Goal: Task Accomplishment & Management: Manage account settings

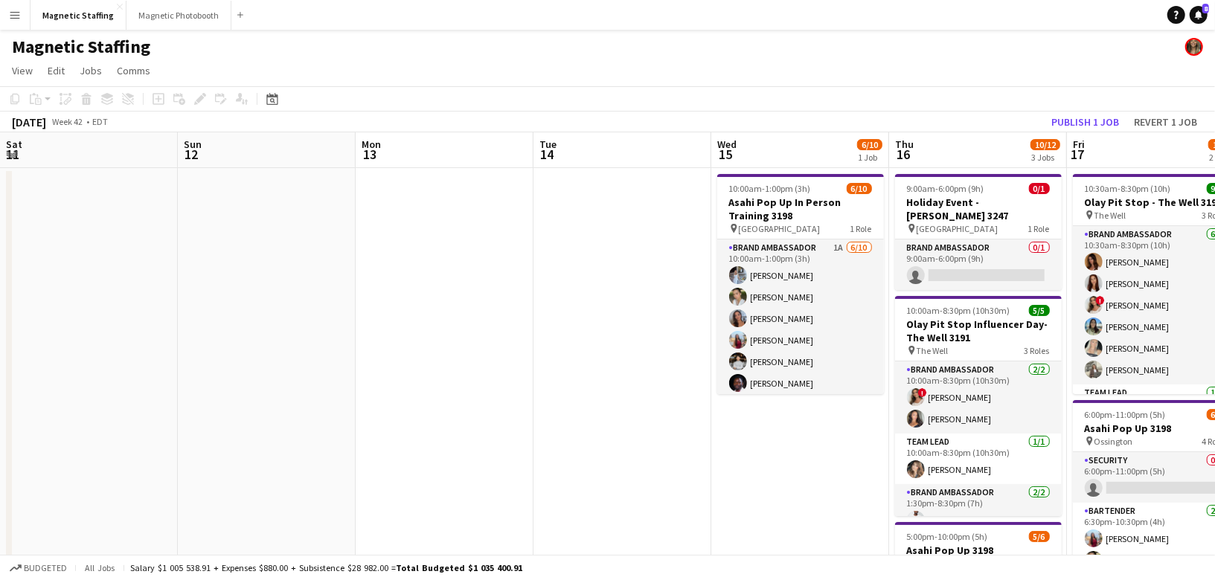
scroll to position [0, 444]
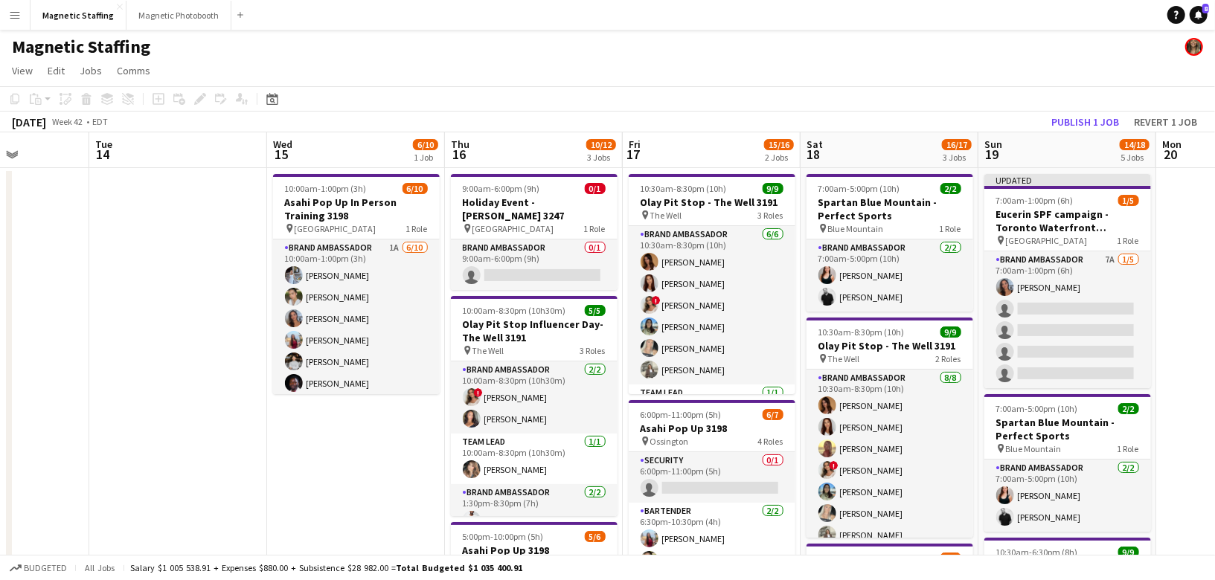
drag, startPoint x: 471, startPoint y: 275, endPoint x: 150, endPoint y: 348, distance: 329.5
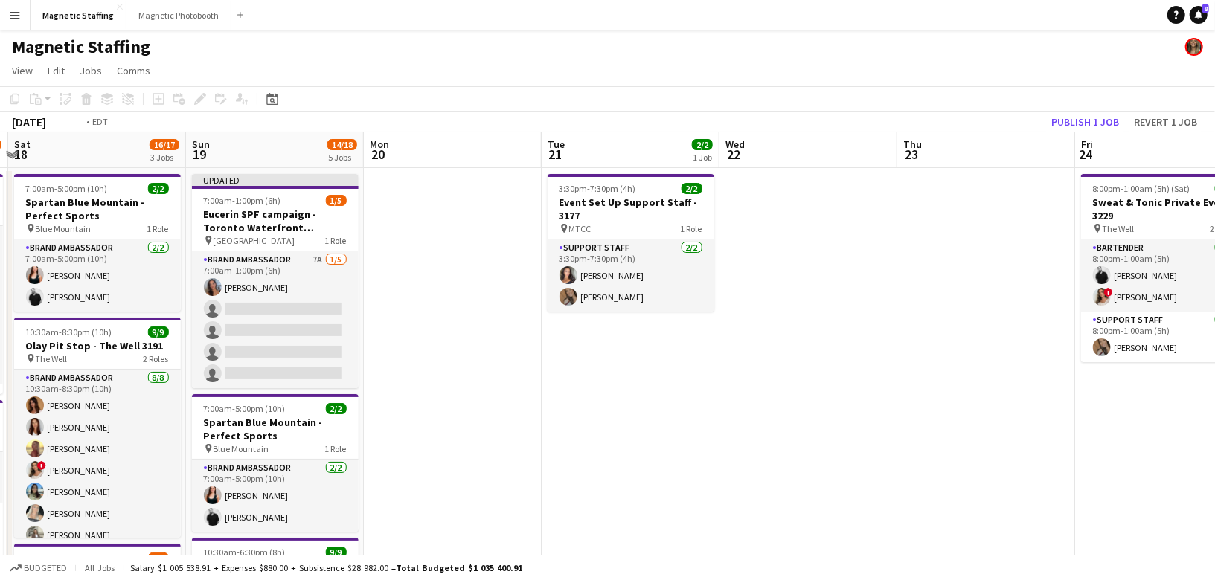
drag, startPoint x: 229, startPoint y: 370, endPoint x: 9, endPoint y: 392, distance: 221.4
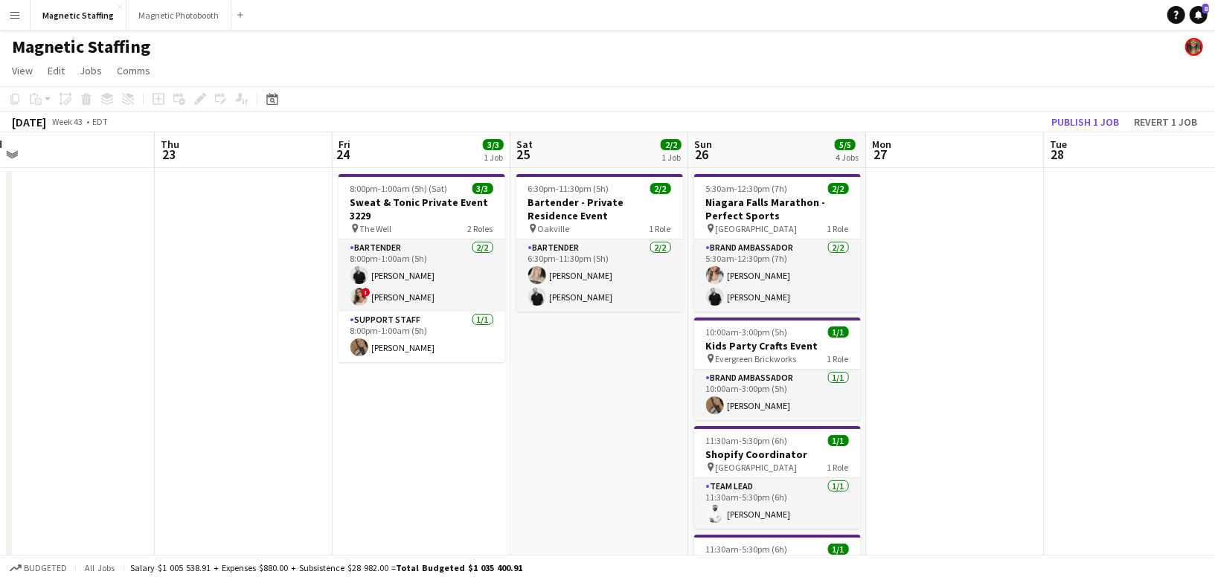
drag, startPoint x: 659, startPoint y: 335, endPoint x: 272, endPoint y: 335, distance: 387.7
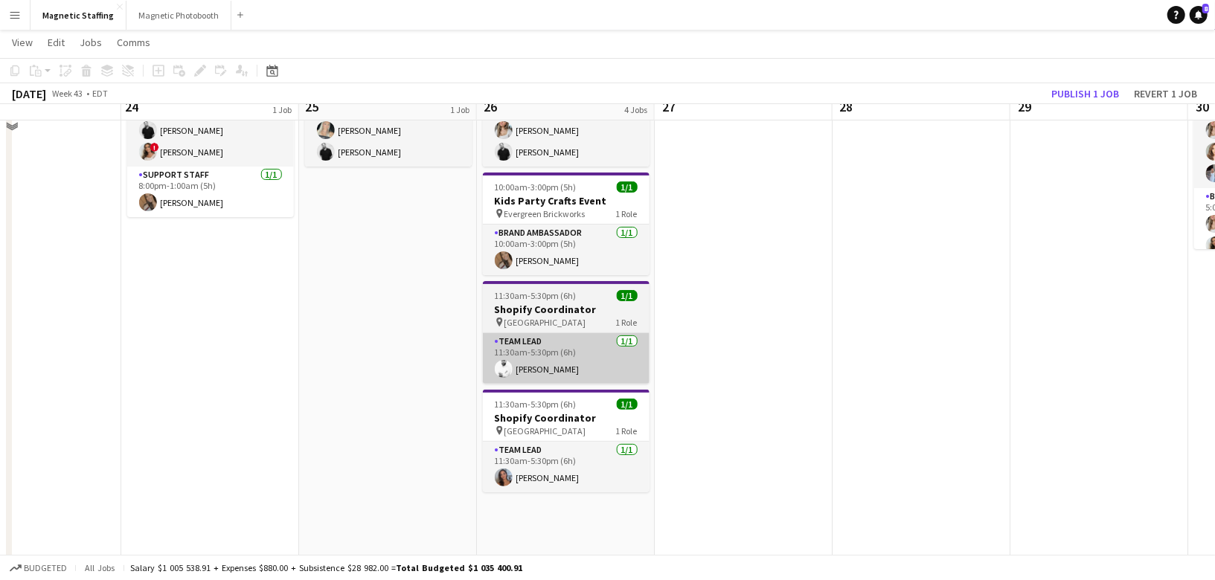
scroll to position [95, 0]
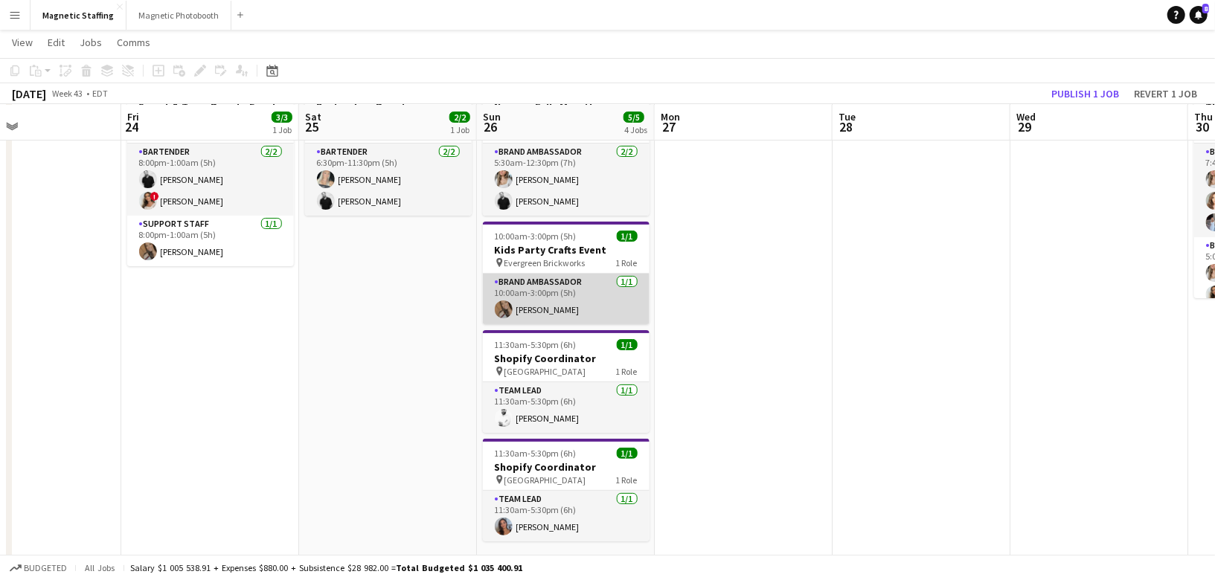
click at [539, 301] on app-card-role "Brand Ambassador [DATE] 10:00am-3:00pm (5h) [PERSON_NAME]" at bounding box center [566, 299] width 167 height 51
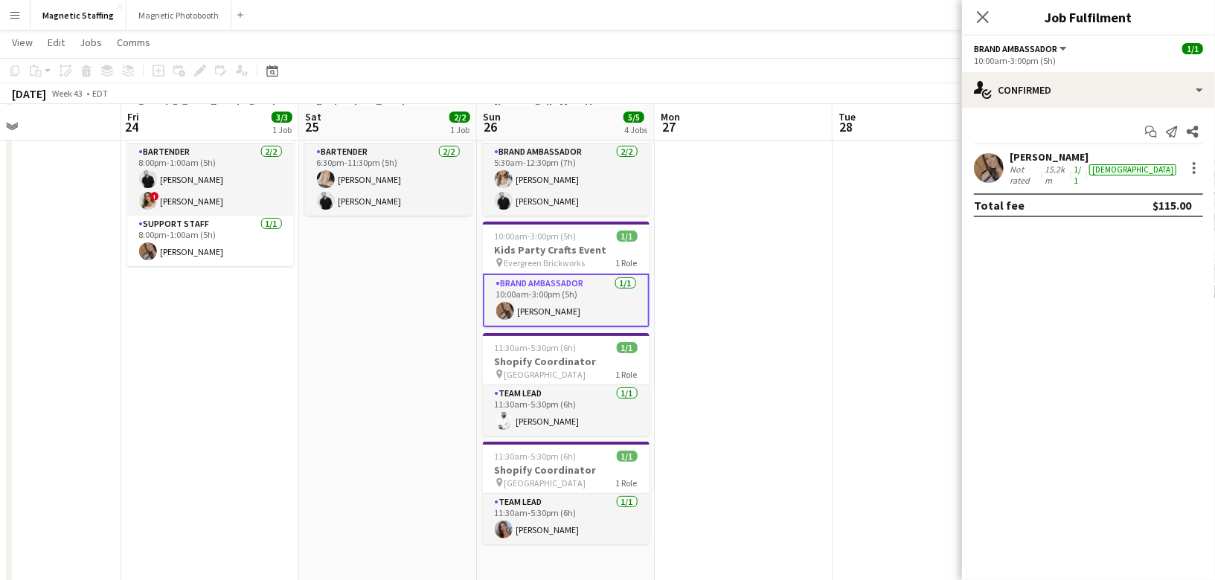
click at [1017, 173] on div "Not rated" at bounding box center [1026, 175] width 32 height 22
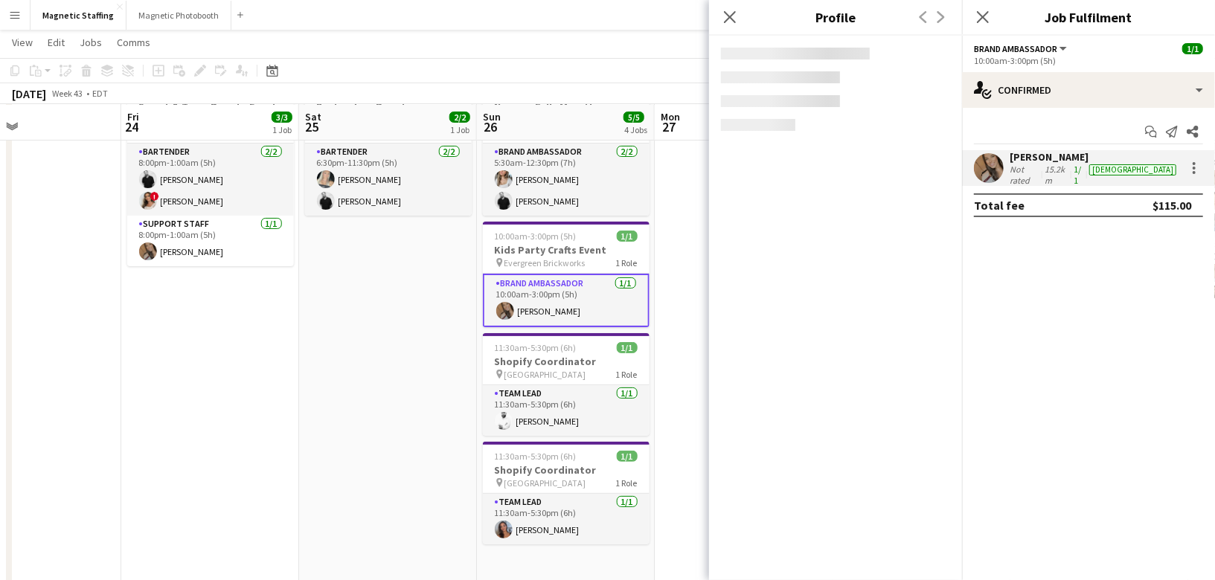
click at [985, 166] on app-user-avatar at bounding box center [989, 168] width 30 height 30
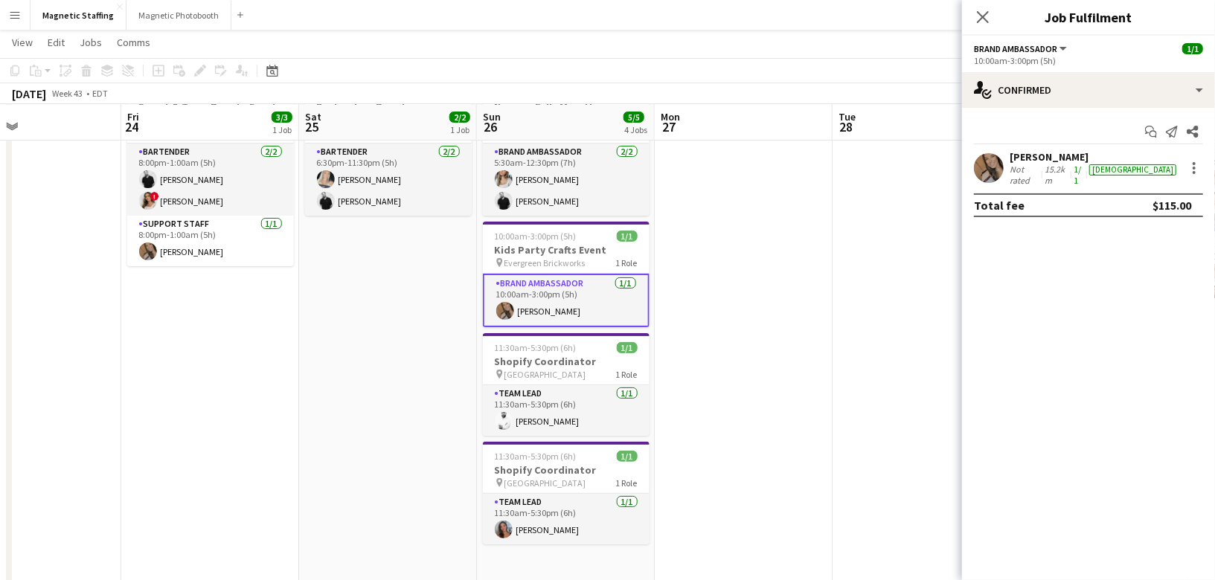
click at [982, 162] on app-user-avatar at bounding box center [989, 168] width 30 height 30
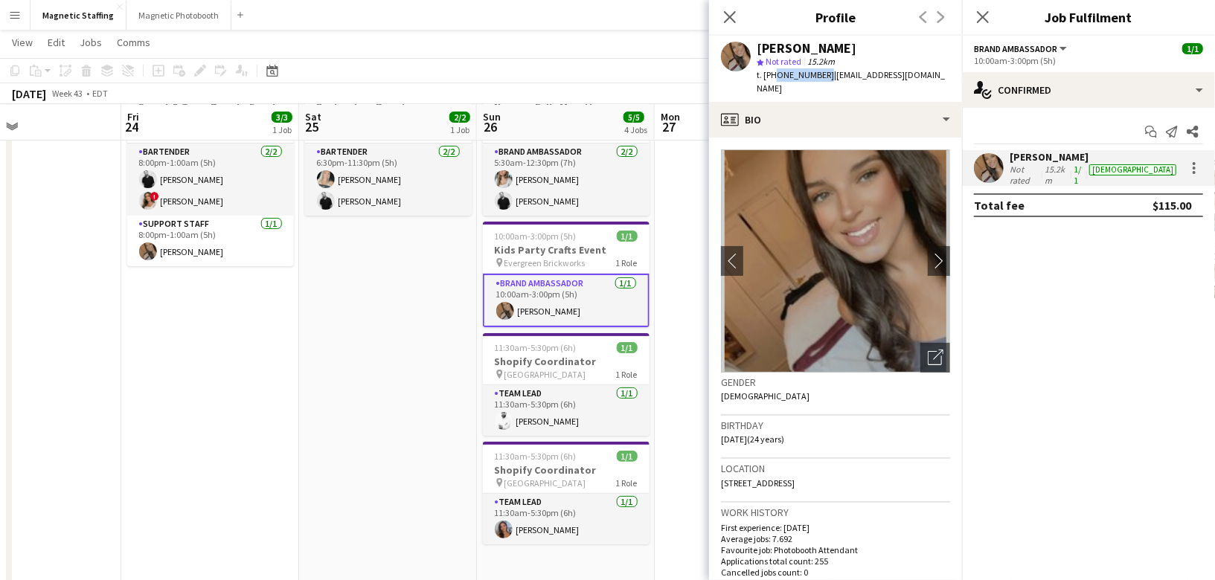
drag, startPoint x: 772, startPoint y: 76, endPoint x: 819, endPoint y: 77, distance: 46.2
click at [819, 77] on div "t. [PHONE_NUMBER] | [EMAIL_ADDRESS][DOMAIN_NAME]" at bounding box center [853, 81] width 193 height 27
copy span "6479956463"
click at [0, 0] on body "Menu Boards Boards Boards All jobs Status Workforce Workforce My Workforce Recr…" at bounding box center [607, 456] width 1215 height 1102
copy span "6479956463"
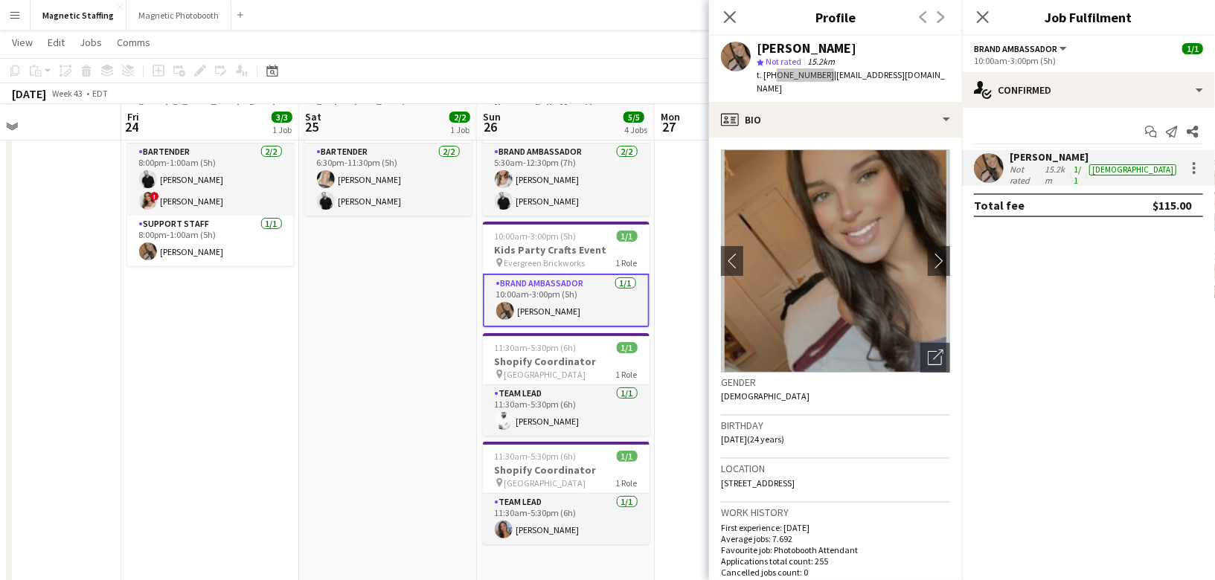
click at [0, 0] on body "Menu Boards Boards Boards All jobs Status Workforce Workforce My Workforce Recr…" at bounding box center [607, 456] width 1215 height 1102
click at [269, 70] on icon "Date picker" at bounding box center [272, 71] width 12 height 12
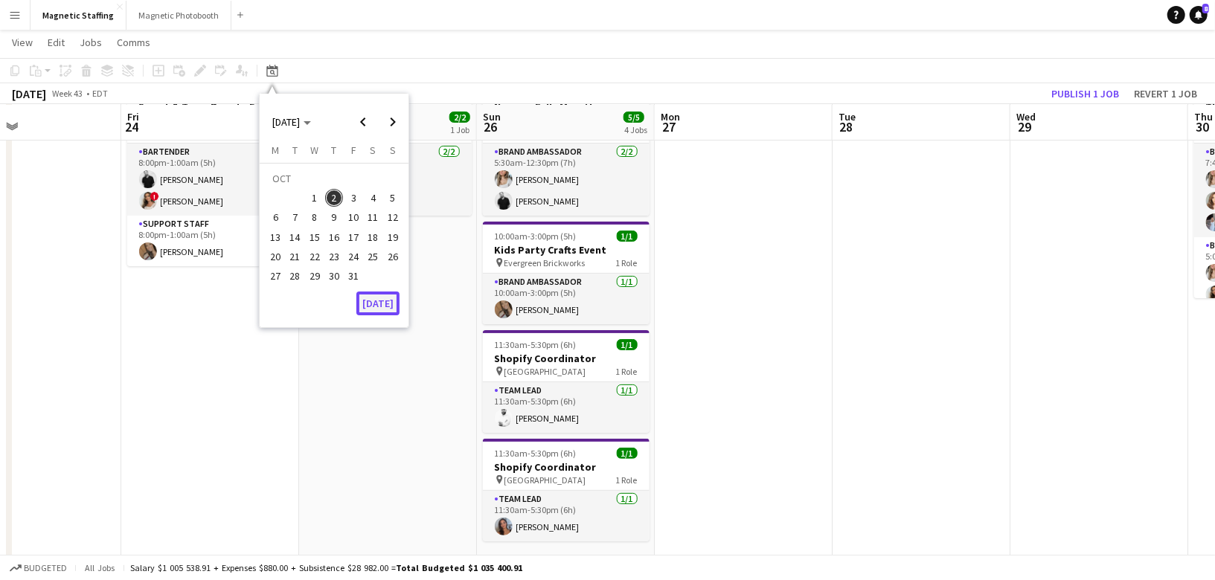
click at [375, 301] on button "[DATE]" at bounding box center [377, 304] width 43 height 24
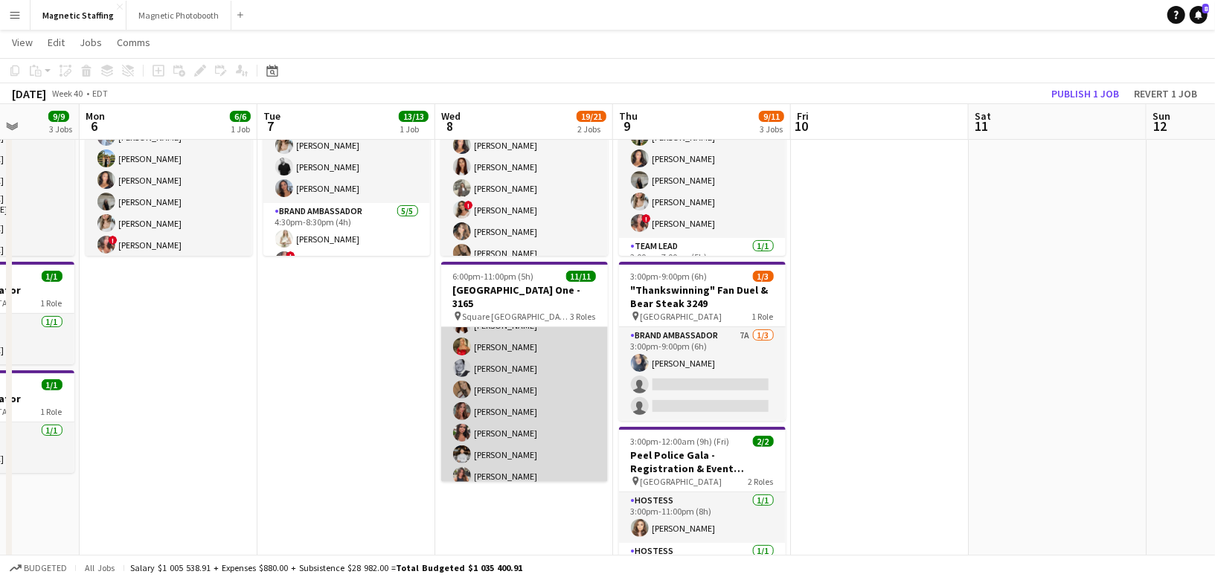
scroll to position [169, 0]
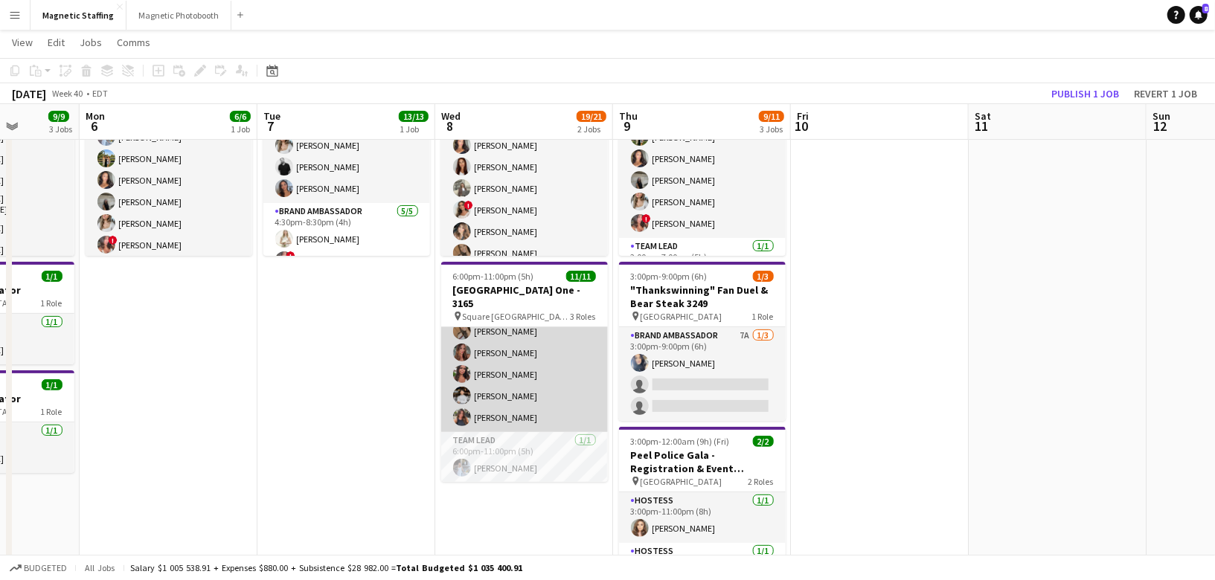
click at [537, 388] on app-card-role "Server [DATE] 6:00pm-11:00pm (5h) [PERSON_NAME] [PERSON_NAME] [PERSON_NAME] [PE…" at bounding box center [524, 332] width 167 height 202
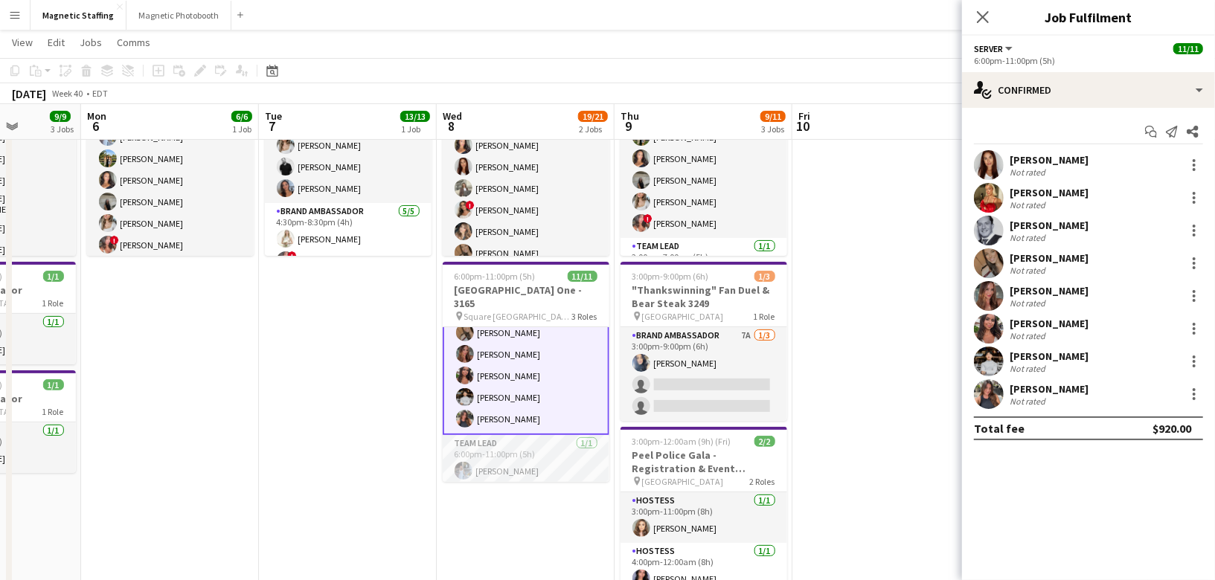
scroll to position [170, 0]
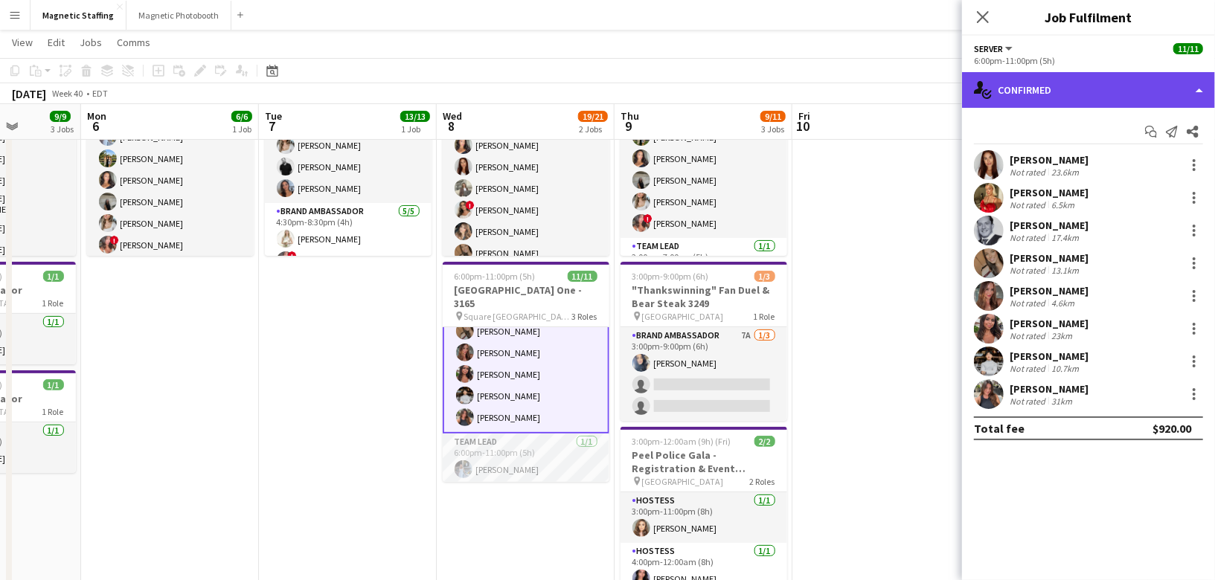
click at [1064, 78] on div "single-neutral-actions-check-2 Confirmed" at bounding box center [1088, 90] width 253 height 36
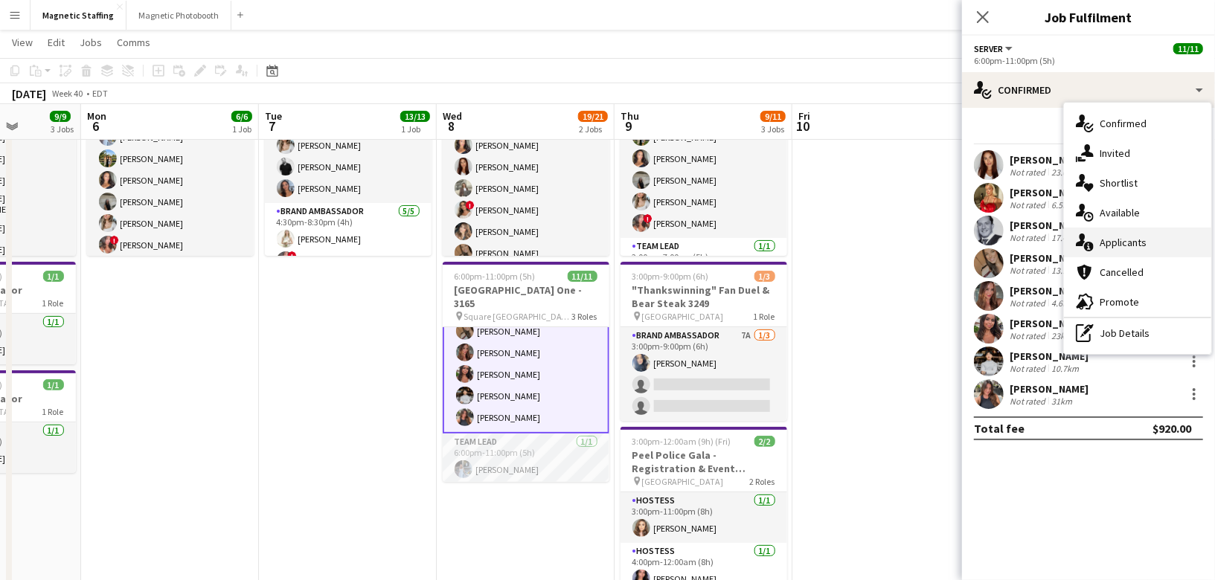
click at [1086, 238] on icon "single-neutral-actions-information" at bounding box center [1085, 243] width 18 height 18
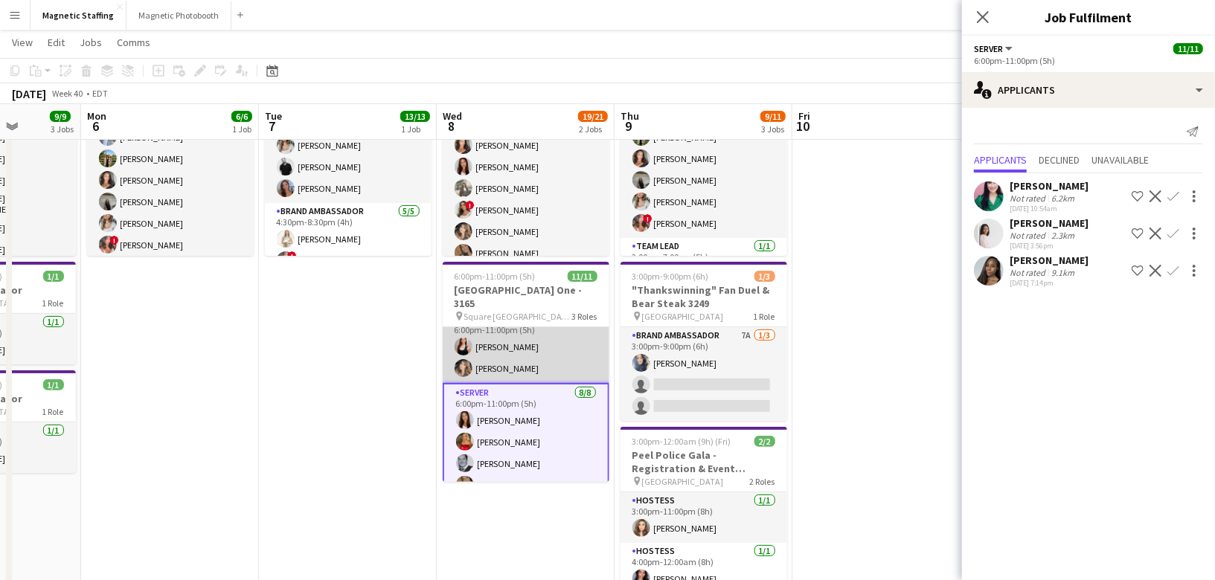
click at [468, 362] on app-user-avatar at bounding box center [464, 368] width 18 height 18
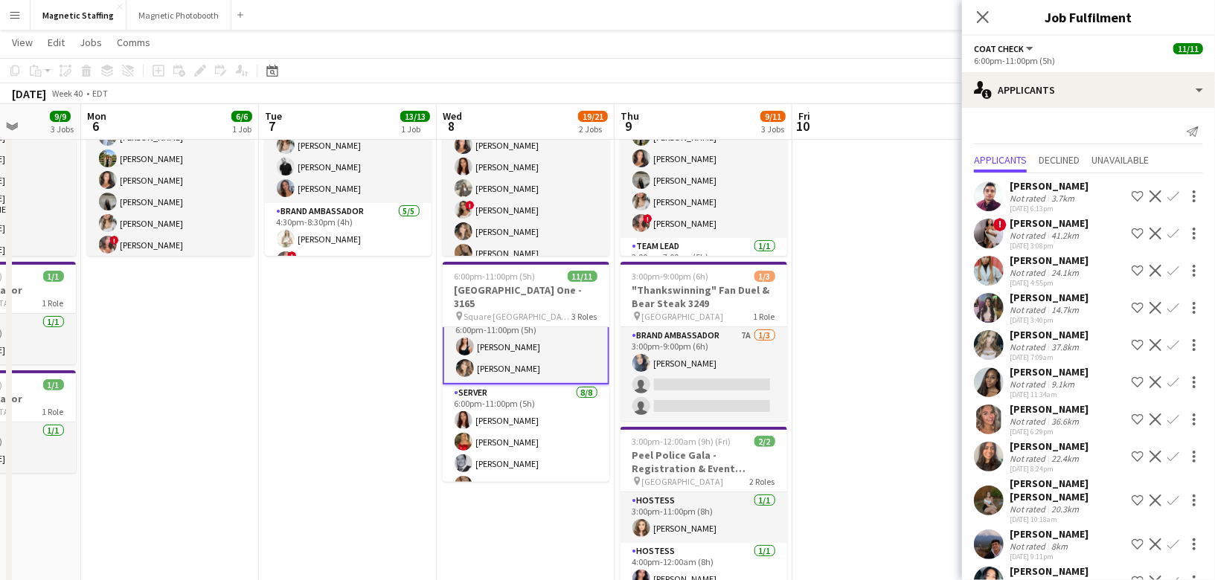
scroll to position [94, 0]
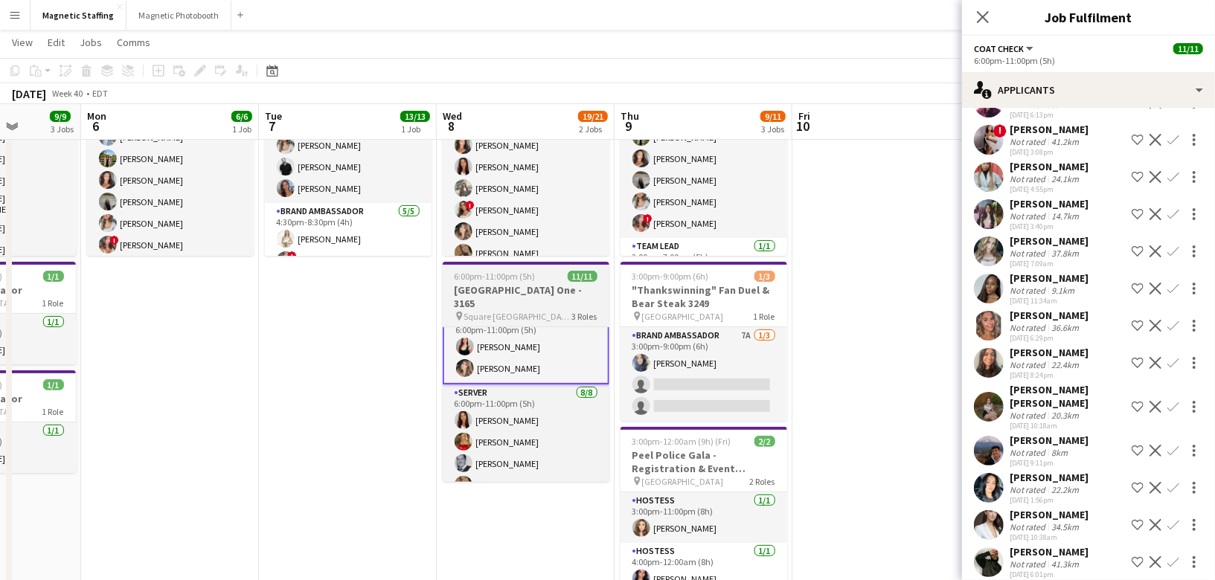
click at [478, 296] on h3 "[GEOGRAPHIC_DATA] One - 3165" at bounding box center [526, 297] width 167 height 27
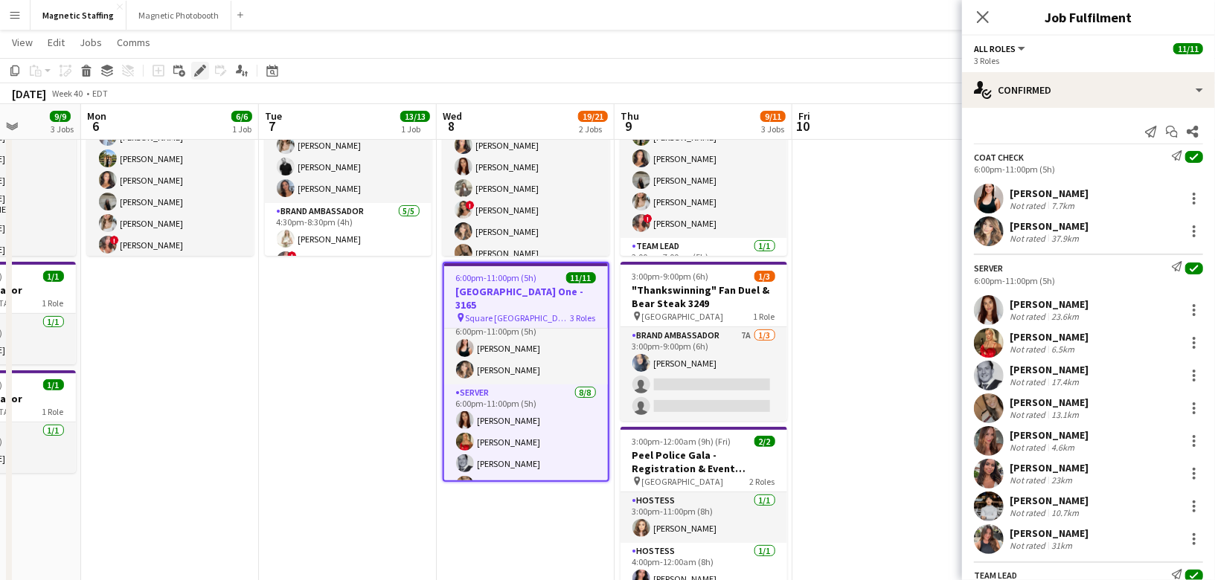
click at [202, 77] on div "Edit" at bounding box center [200, 71] width 18 height 18
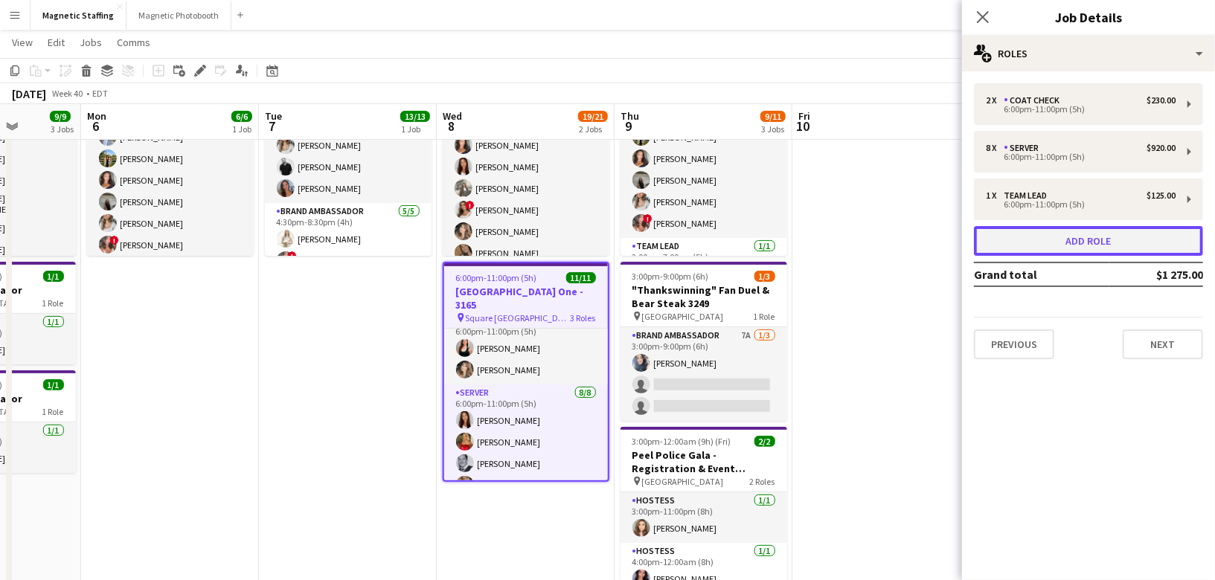
click at [1019, 239] on button "Add role" at bounding box center [1088, 241] width 229 height 30
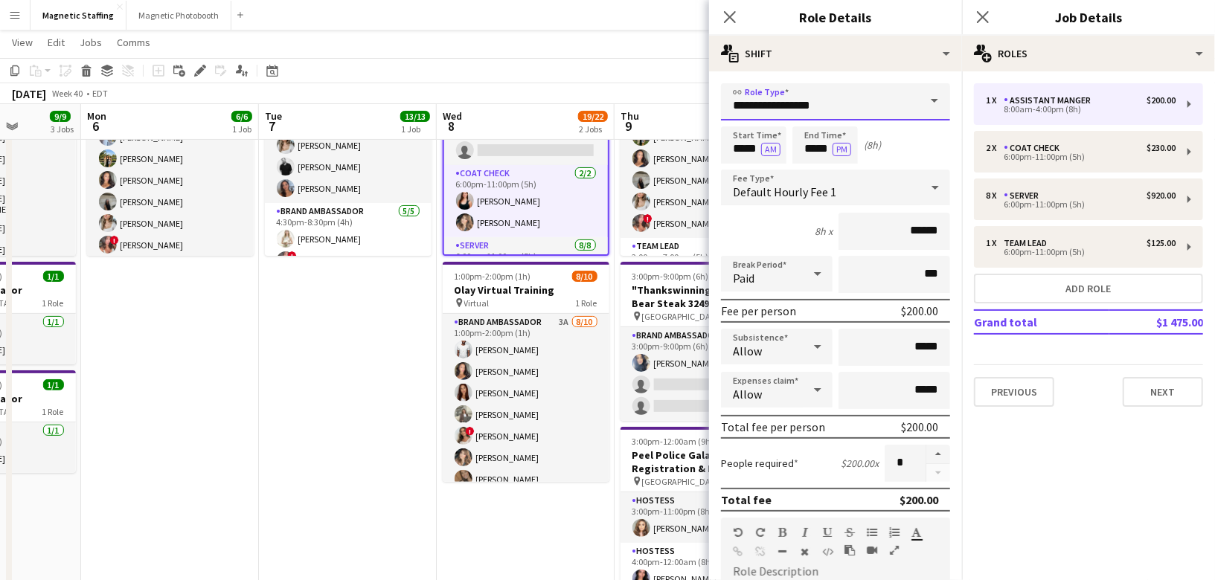
drag, startPoint x: 834, startPoint y: 105, endPoint x: 696, endPoint y: 90, distance: 139.2
click at [703, 100] on body "Menu Boards Boards Boards All jobs Status Workforce Workforce My Workforce Recr…" at bounding box center [607, 439] width 1215 height 1152
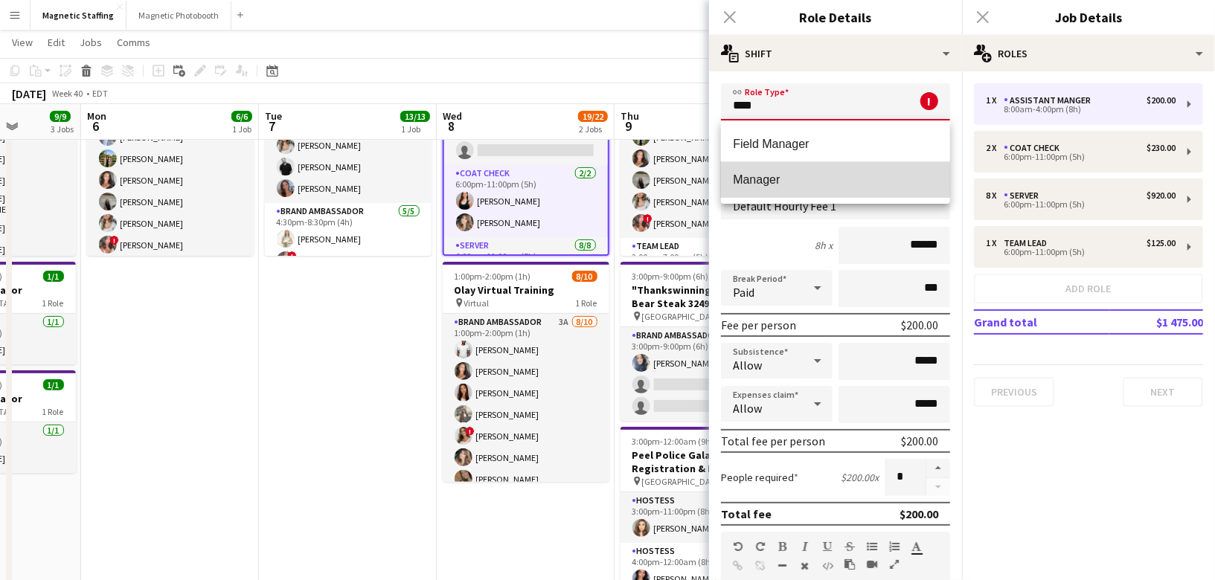
click at [766, 183] on span "Manager" at bounding box center [835, 180] width 205 height 14
type input "*******"
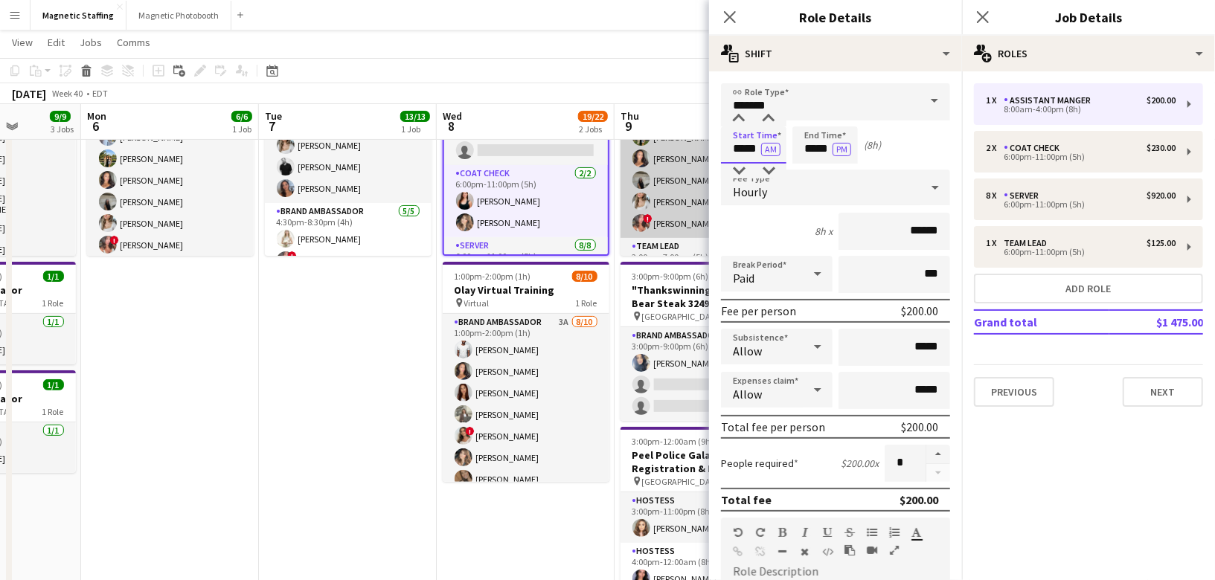
drag, startPoint x: 758, startPoint y: 148, endPoint x: 674, endPoint y: 144, distance: 84.2
click at [674, 147] on body "Menu Boards Boards Boards All jobs Status Workforce Workforce My Workforce Recr…" at bounding box center [607, 439] width 1215 height 1152
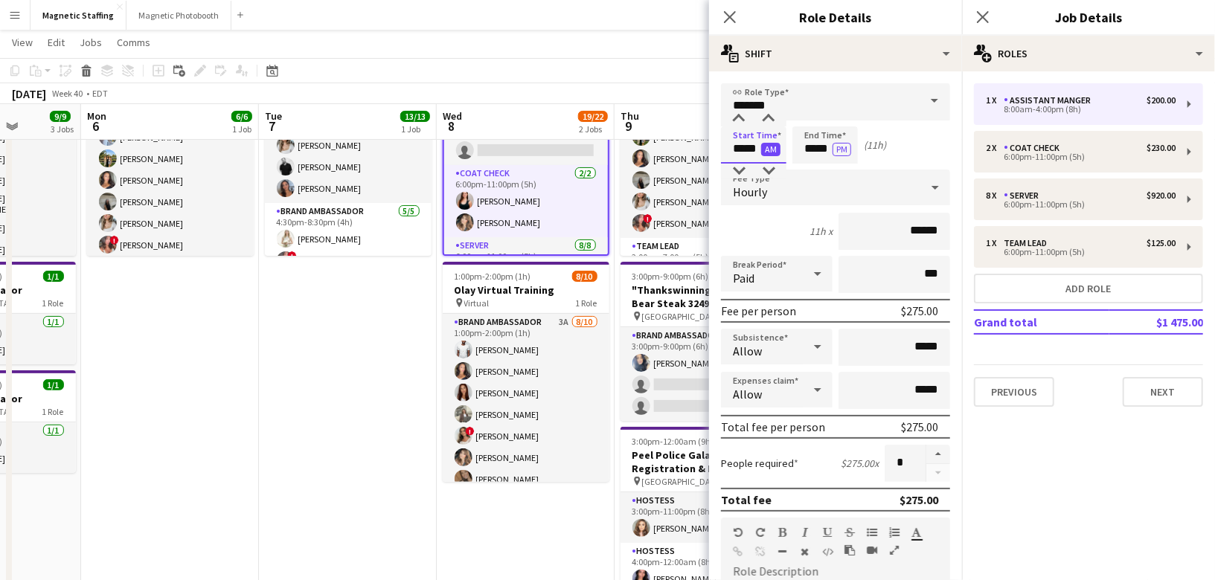
type input "*****"
click at [767, 150] on button "AM" at bounding box center [770, 149] width 19 height 13
drag, startPoint x: 831, startPoint y: 151, endPoint x: 781, endPoint y: 148, distance: 50.7
click at [781, 151] on div "Start Time ***** PM End Time ***** PM (23h)" at bounding box center [835, 145] width 229 height 37
type input "*****"
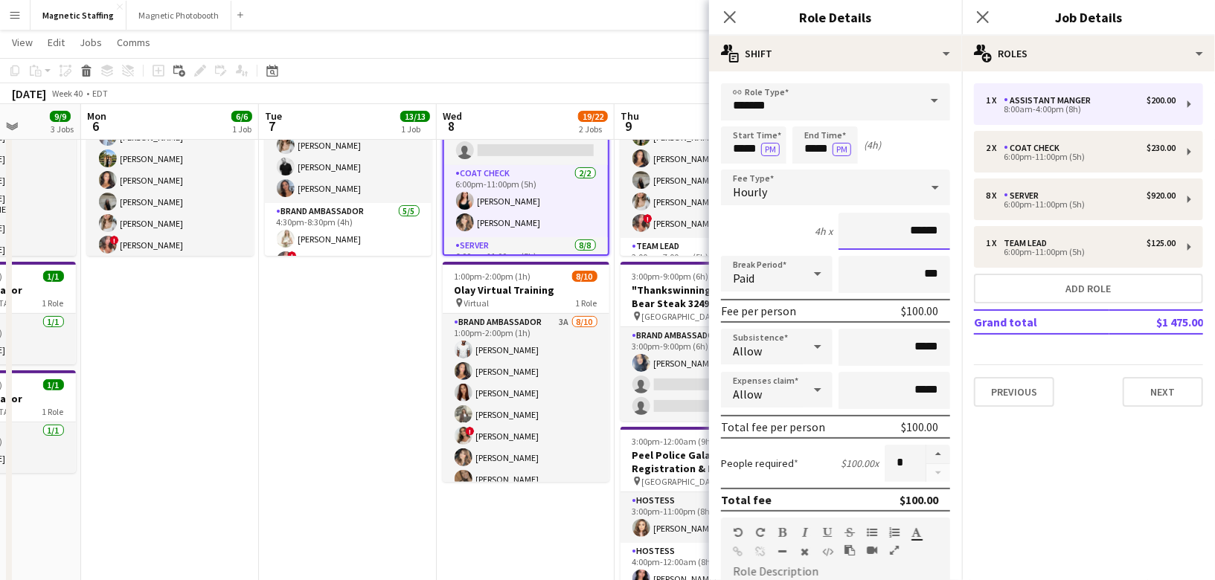
drag, startPoint x: 938, startPoint y: 227, endPoint x: 828, endPoint y: 214, distance: 111.6
click at [831, 223] on div "4h x ******" at bounding box center [835, 231] width 229 height 37
type input "*****"
click at [953, 356] on form "link Role Type ******* Start Time ***** PM End Time ***** PM (4h) Fee Type Hour…" at bounding box center [835, 545] width 253 height 925
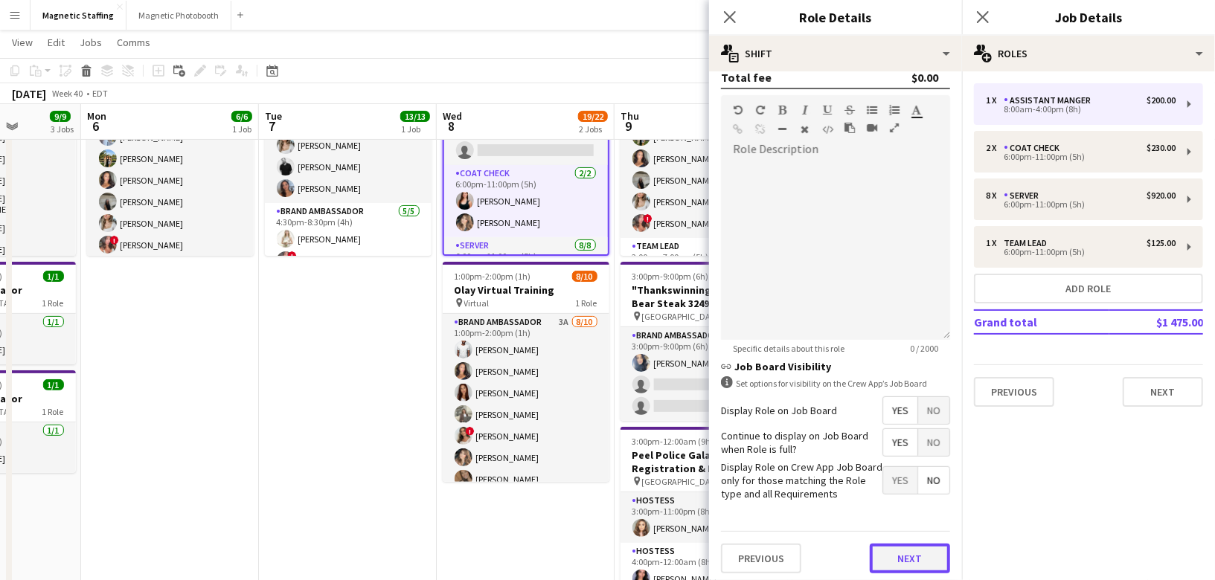
click at [906, 550] on button "Next" at bounding box center [910, 559] width 80 height 30
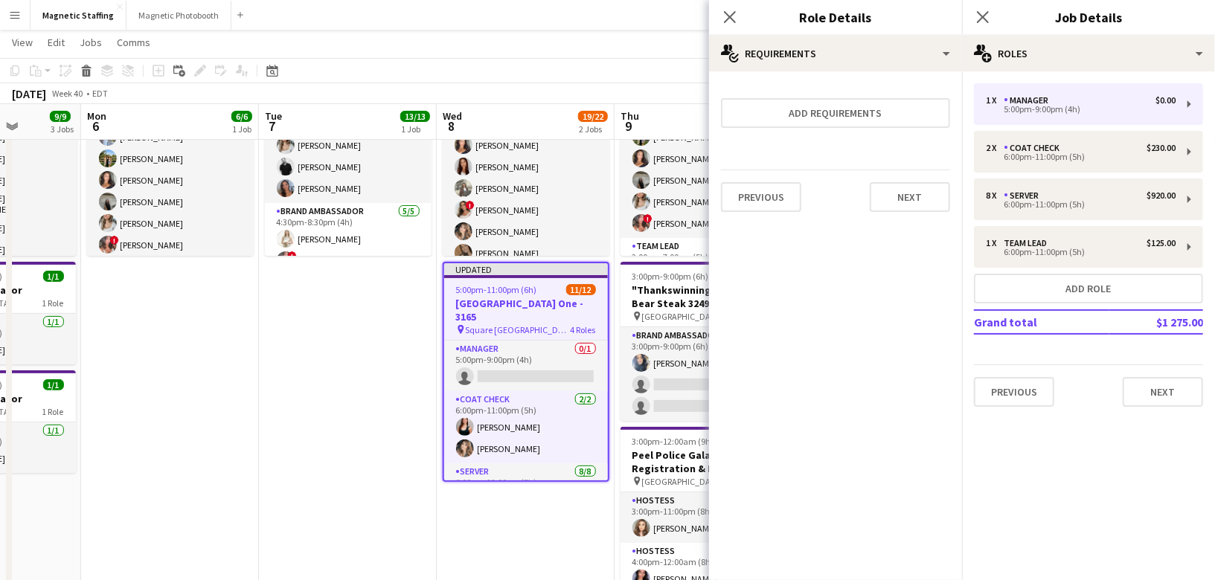
scroll to position [0, 0]
click at [908, 207] on button "Next" at bounding box center [910, 197] width 80 height 30
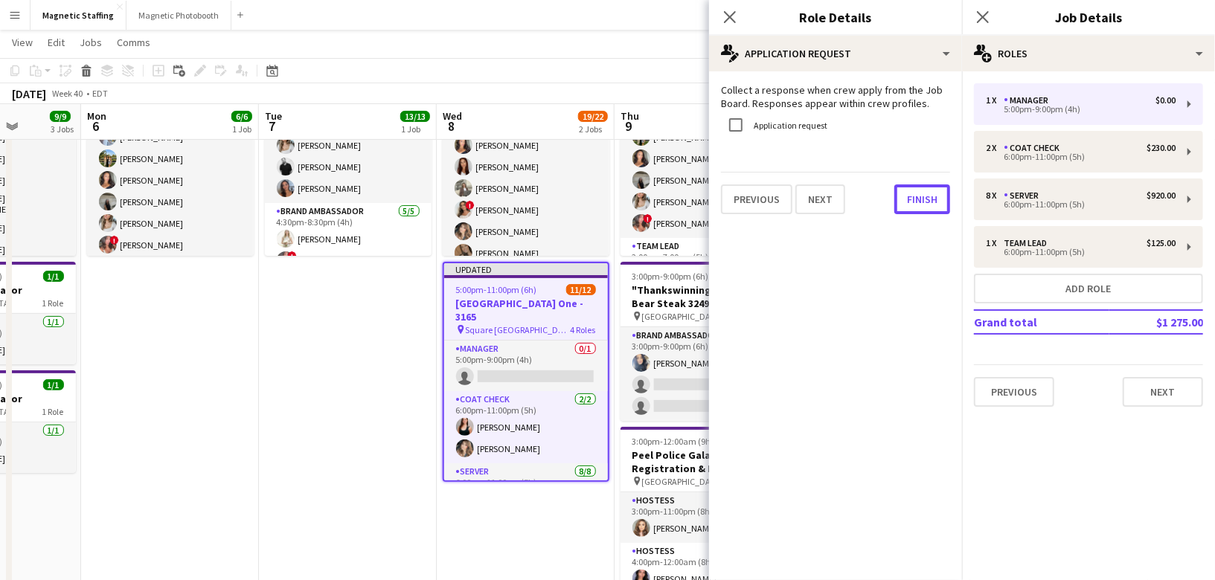
click at [908, 207] on button "Finish" at bounding box center [922, 200] width 56 height 30
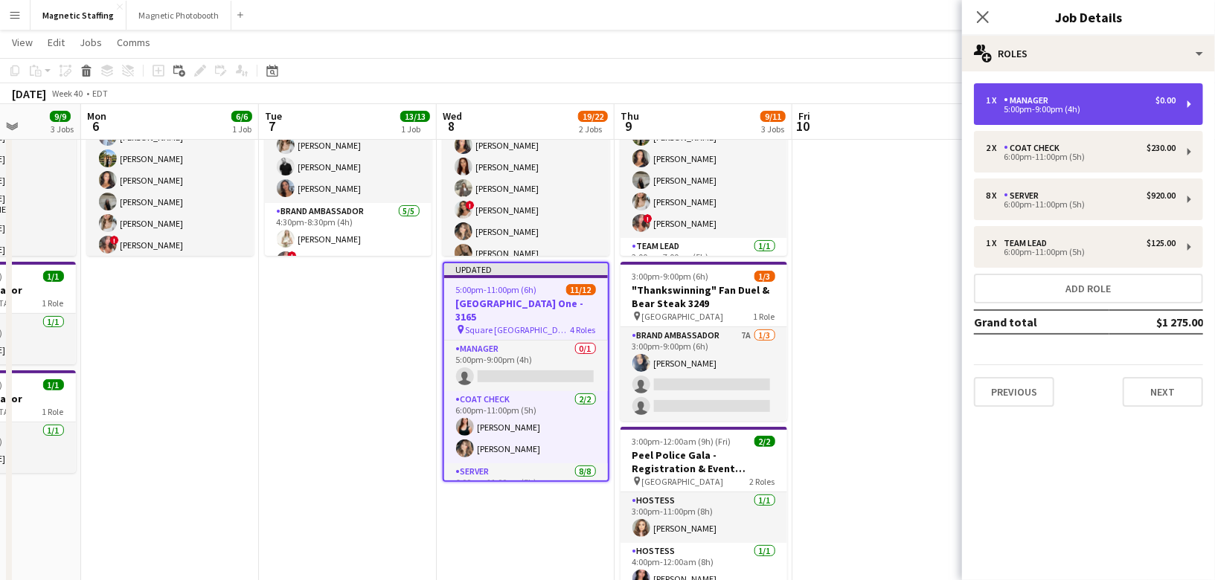
click at [1060, 110] on div "5:00pm-9:00pm (4h)" at bounding box center [1081, 109] width 190 height 7
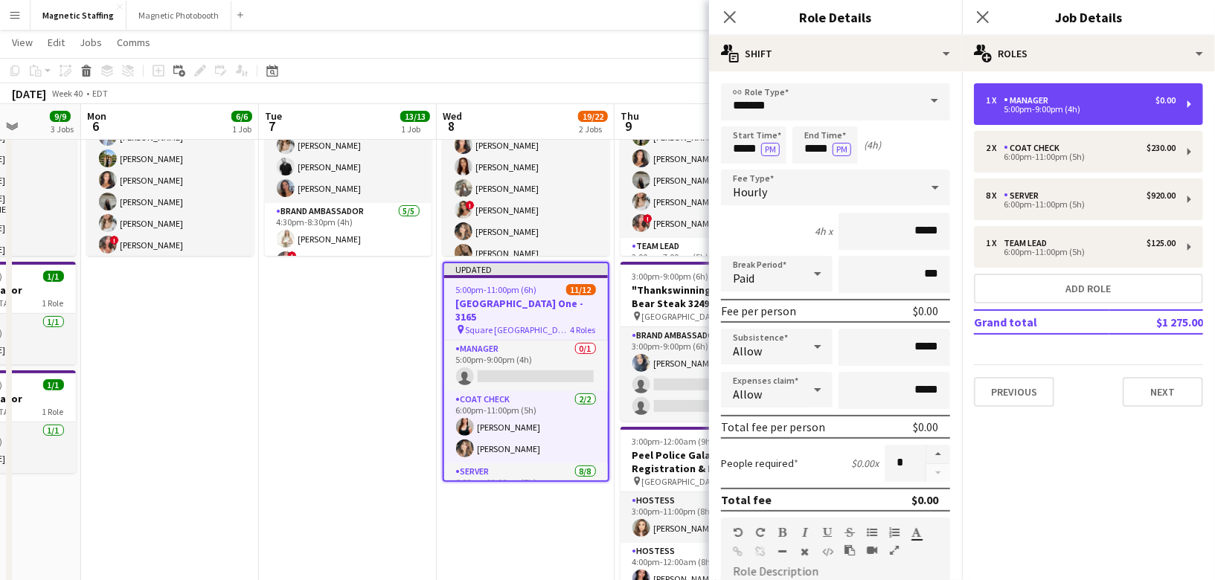
scroll to position [423, 0]
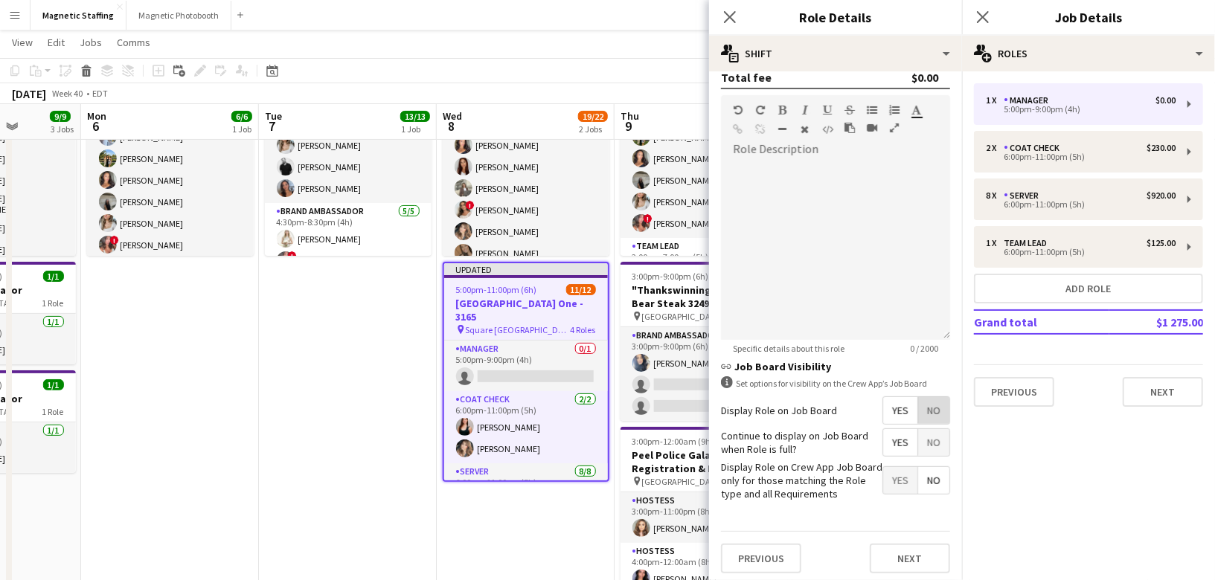
click at [946, 403] on span "No" at bounding box center [933, 410] width 31 height 27
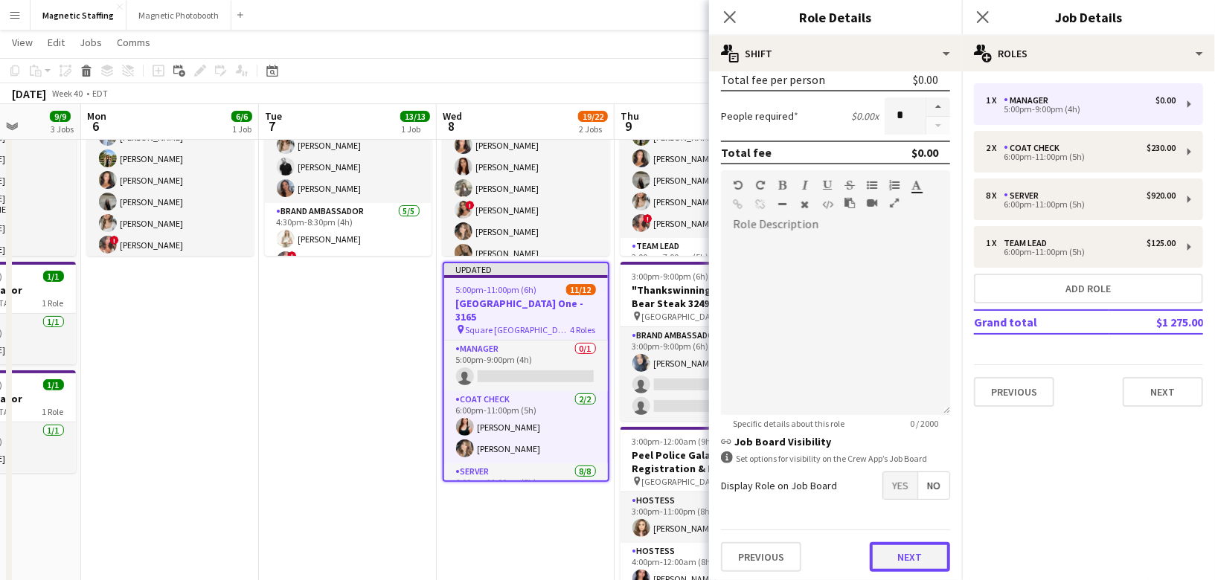
click at [877, 560] on button "Next" at bounding box center [910, 557] width 80 height 30
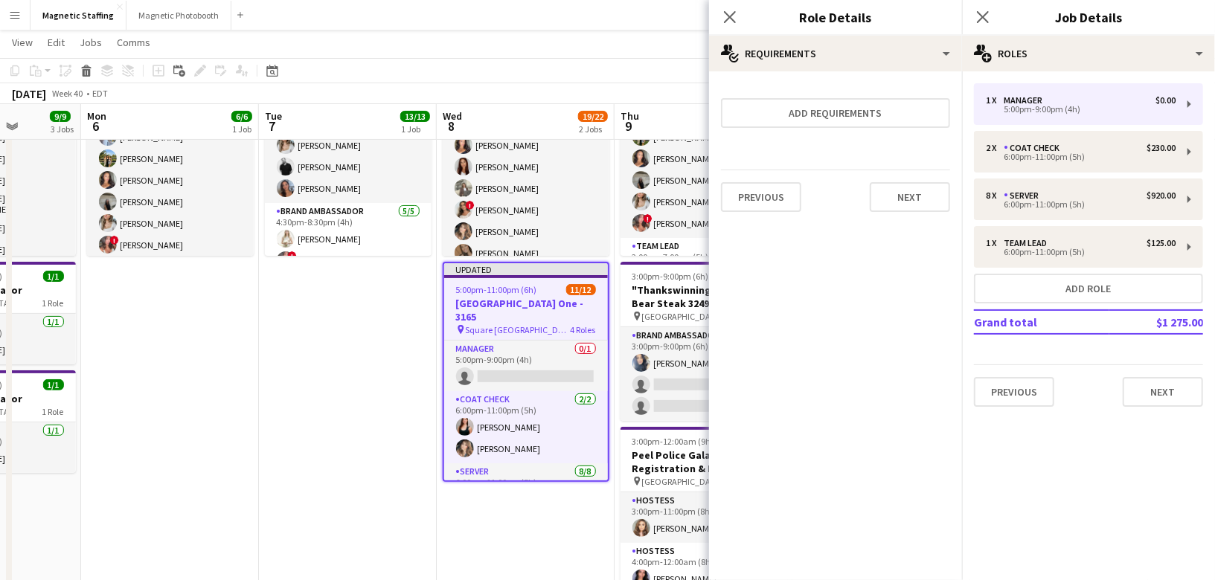
scroll to position [0, 0]
click at [913, 203] on button "Next" at bounding box center [910, 197] width 80 height 30
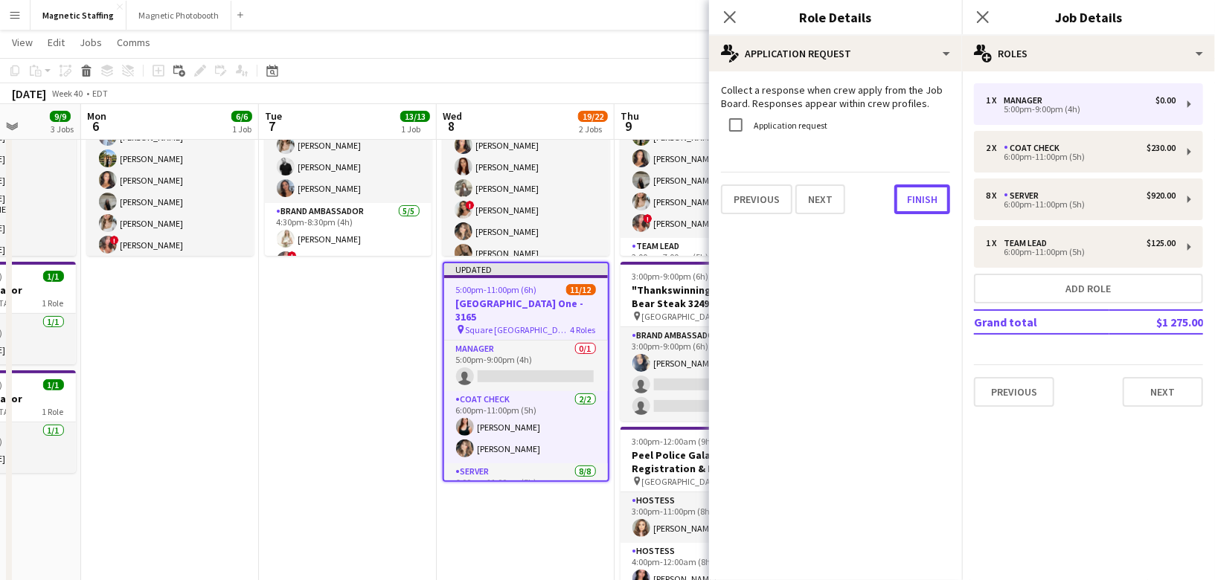
click at [913, 203] on button "Finish" at bounding box center [922, 200] width 56 height 30
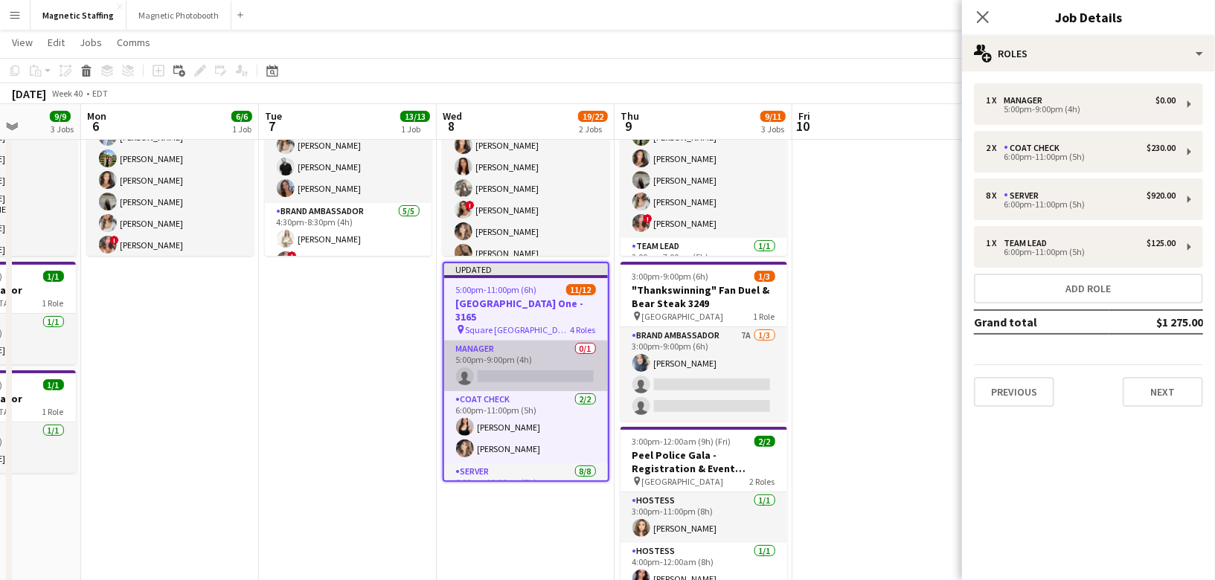
click at [570, 365] on app-card-role "Manager 0/1 5:00pm-9:00pm (4h) single-neutral-actions" at bounding box center [526, 366] width 164 height 51
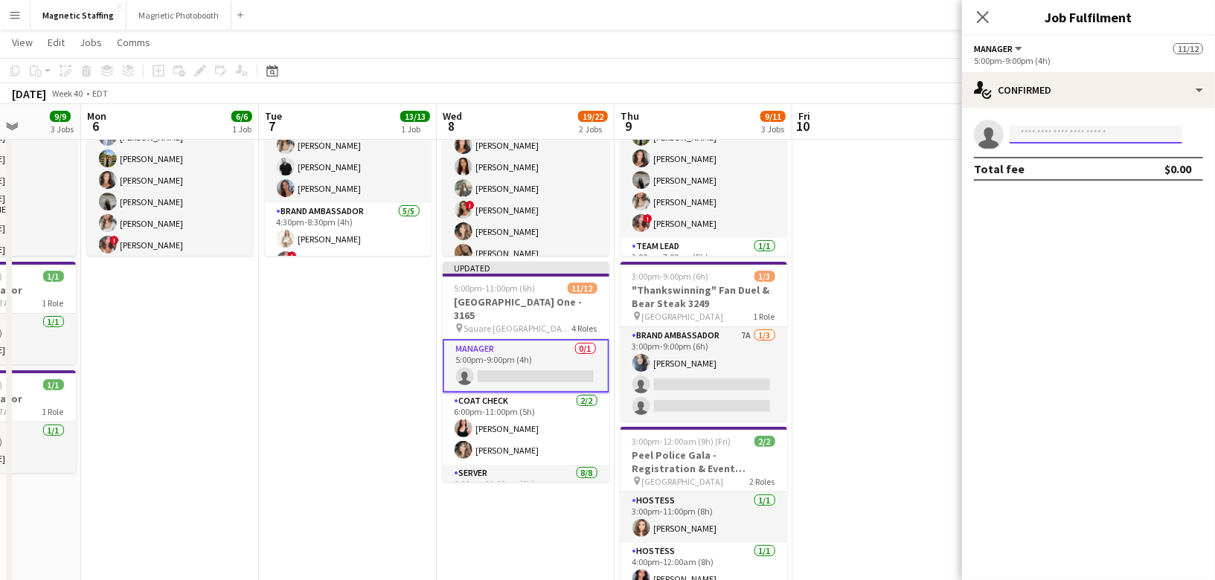
click at [1024, 138] on input at bounding box center [1096, 135] width 173 height 18
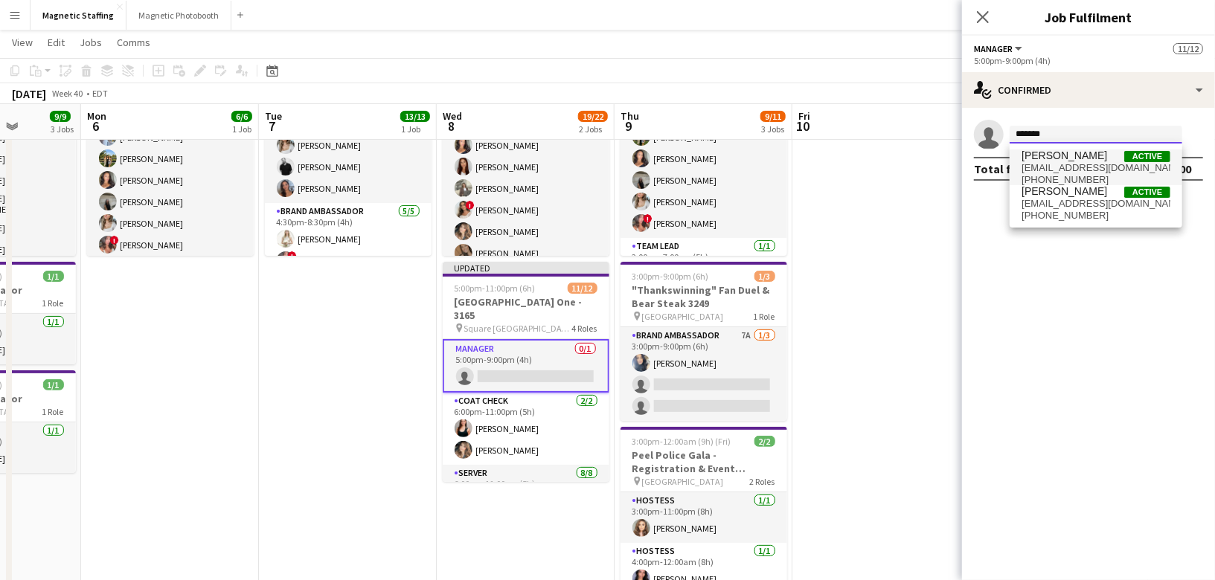
type input "******"
click at [1026, 167] on span "[EMAIL_ADDRESS][DOMAIN_NAME]" at bounding box center [1096, 168] width 149 height 12
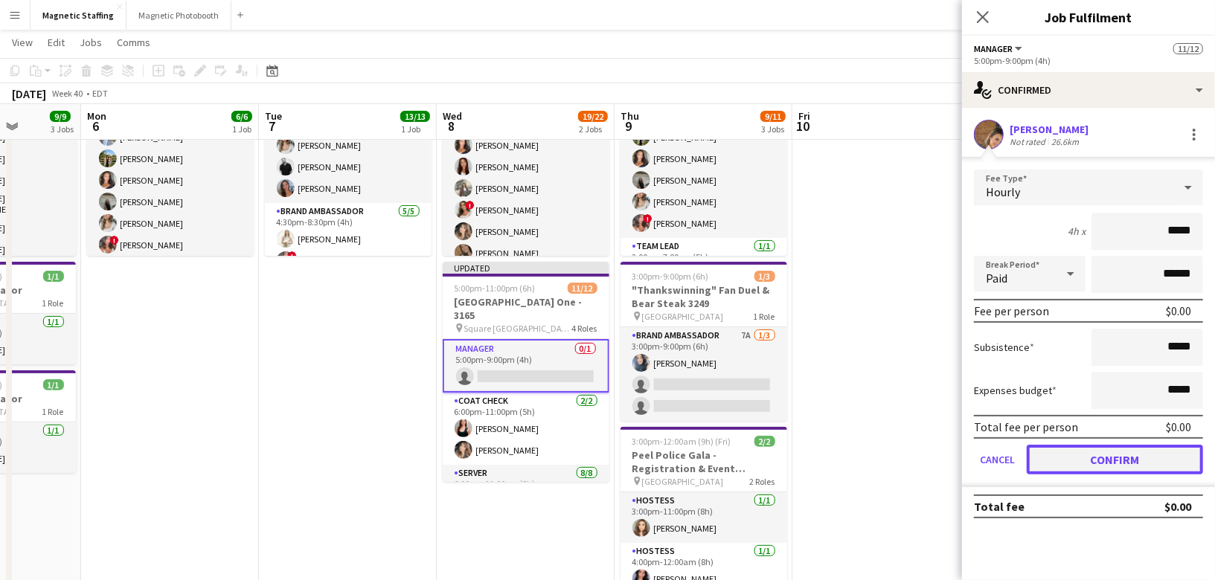
click at [1105, 461] on button "Confirm" at bounding box center [1115, 460] width 176 height 30
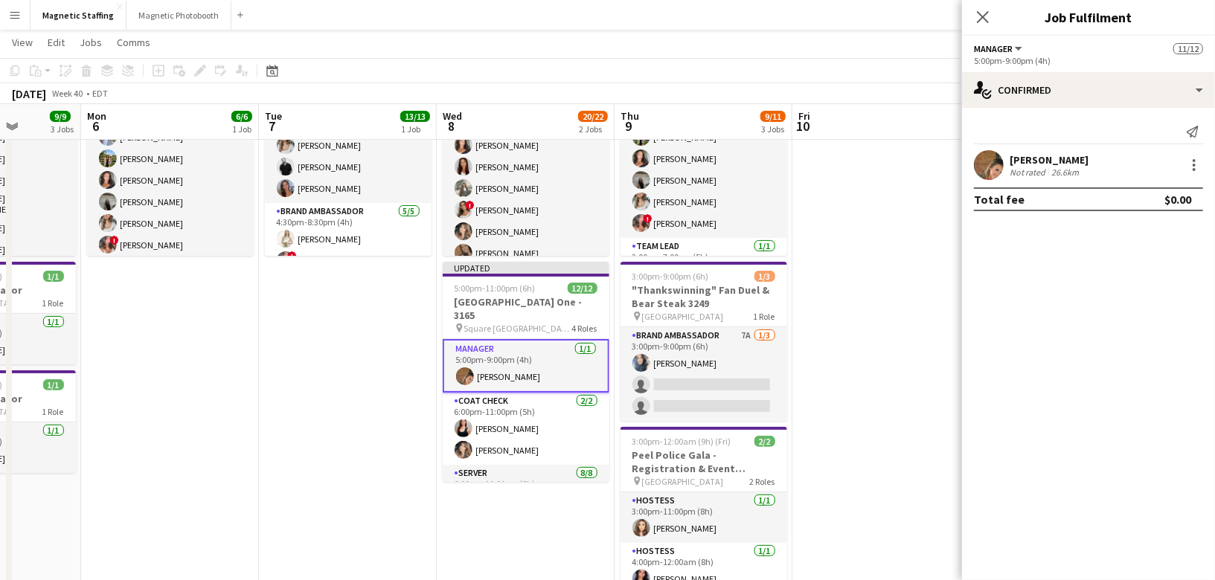
click at [886, 445] on app-date-cell at bounding box center [882, 476] width 178 height 892
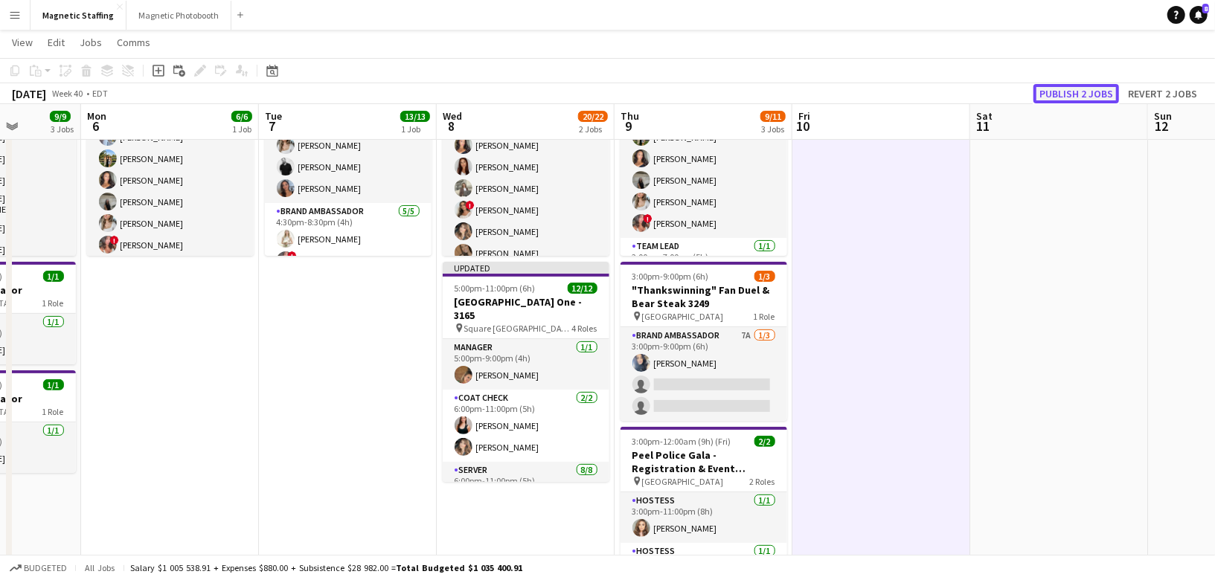
click at [1098, 98] on button "Publish 2 jobs" at bounding box center [1077, 93] width 86 height 19
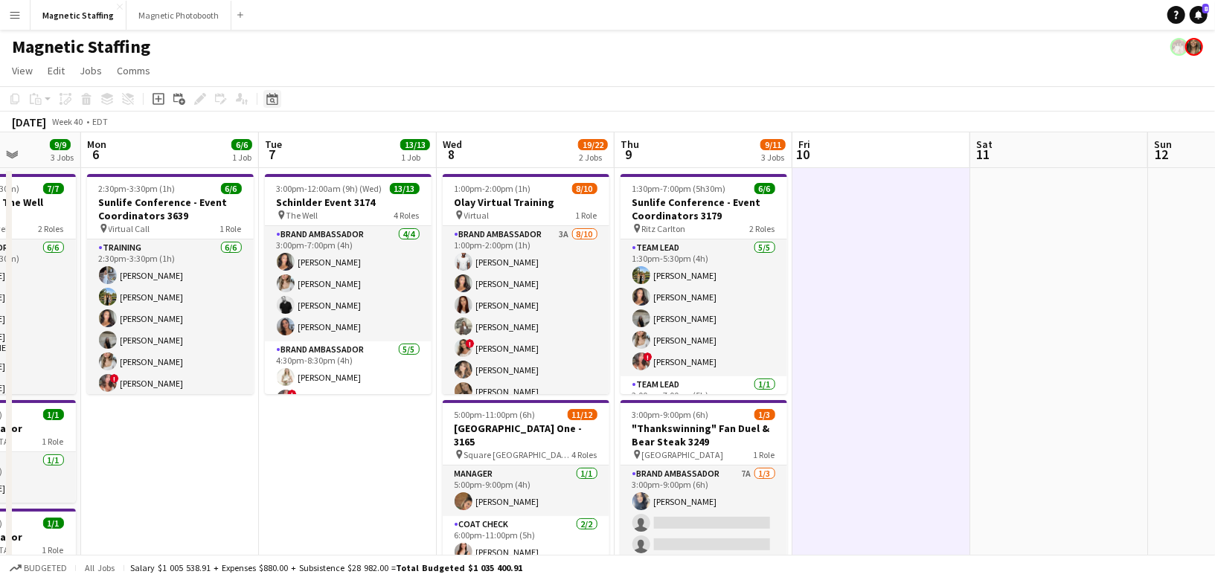
click at [269, 104] on icon at bounding box center [271, 99] width 11 height 12
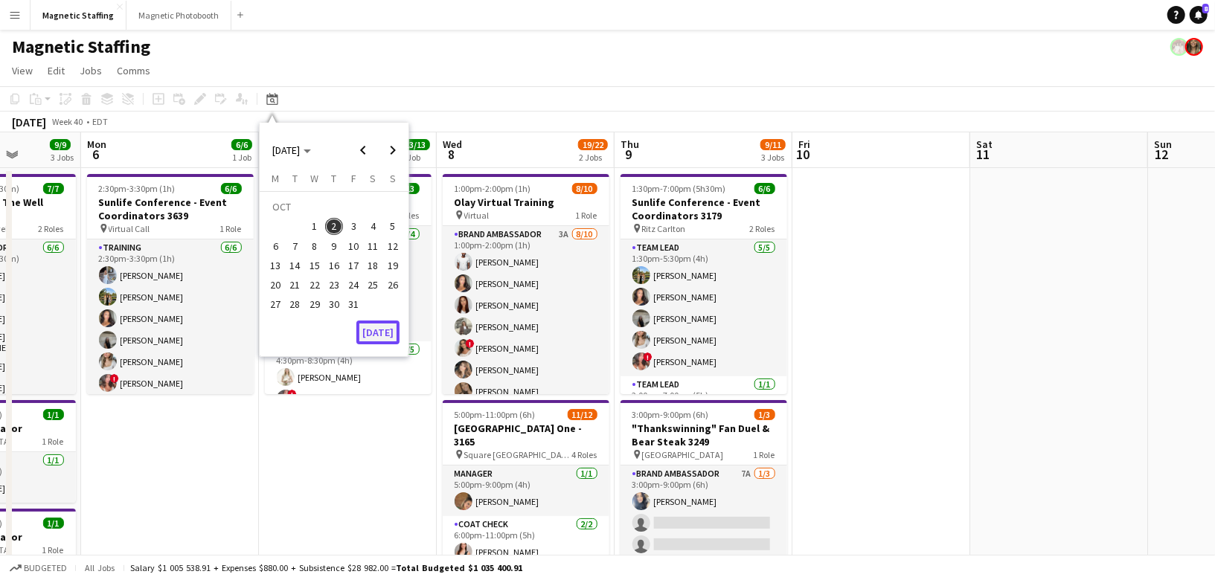
click at [373, 336] on button "[DATE]" at bounding box center [377, 333] width 43 height 24
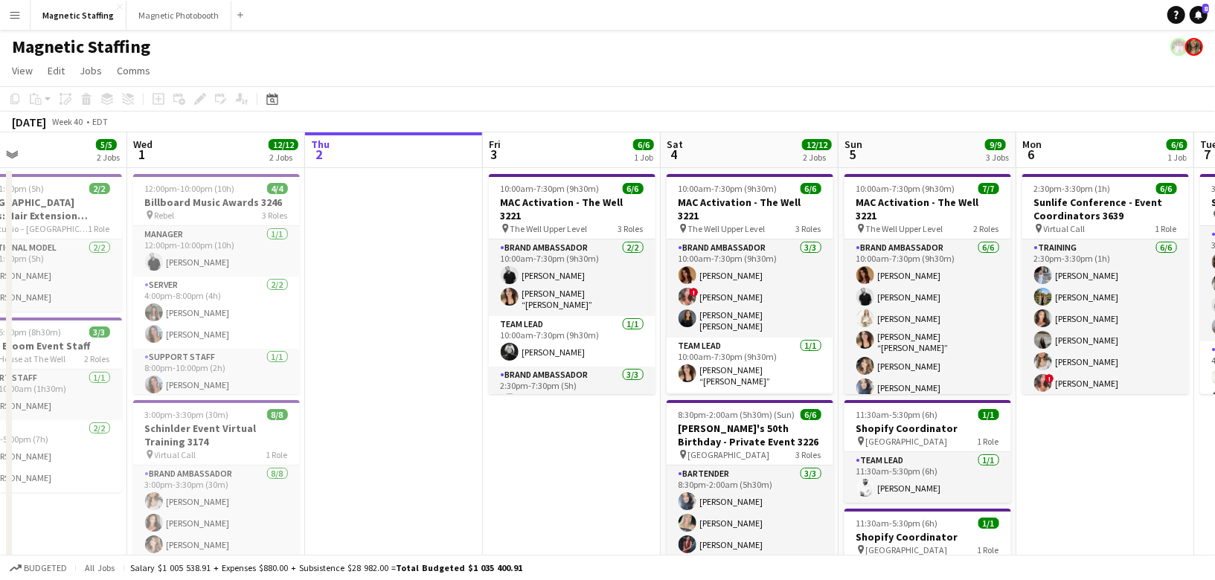
scroll to position [0, 486]
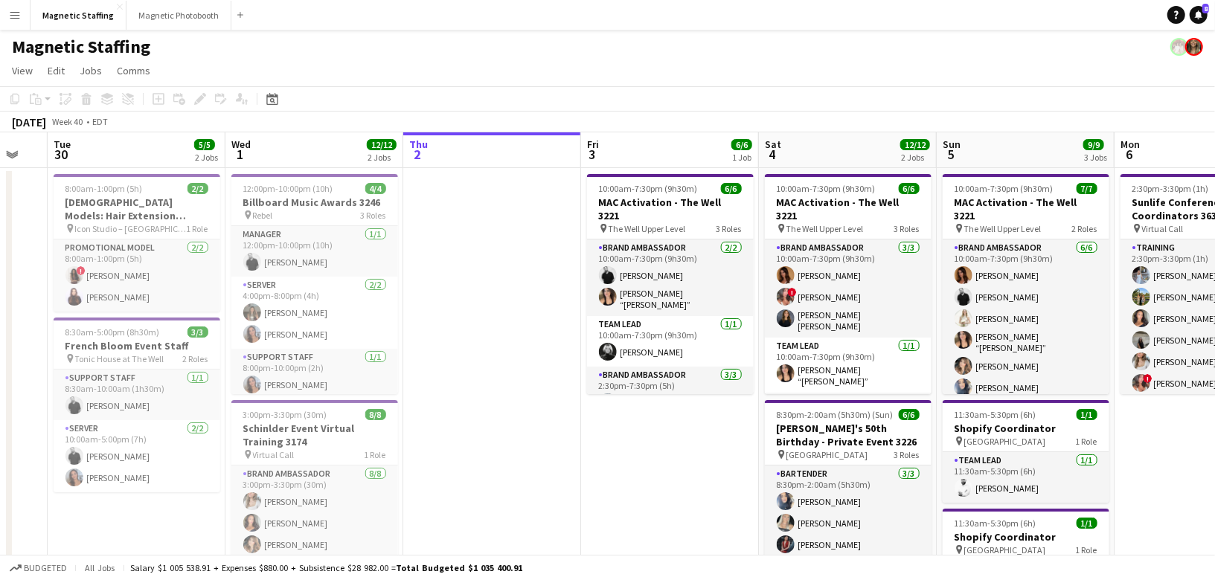
drag, startPoint x: 620, startPoint y: 351, endPoint x: 474, endPoint y: 351, distance: 145.9
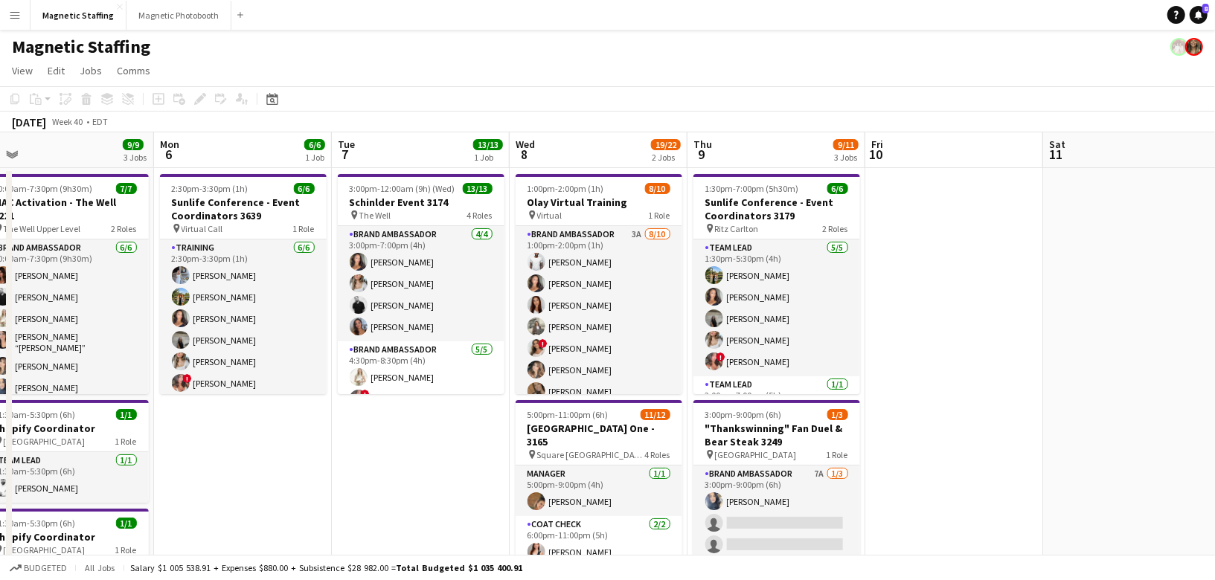
scroll to position [0, 559]
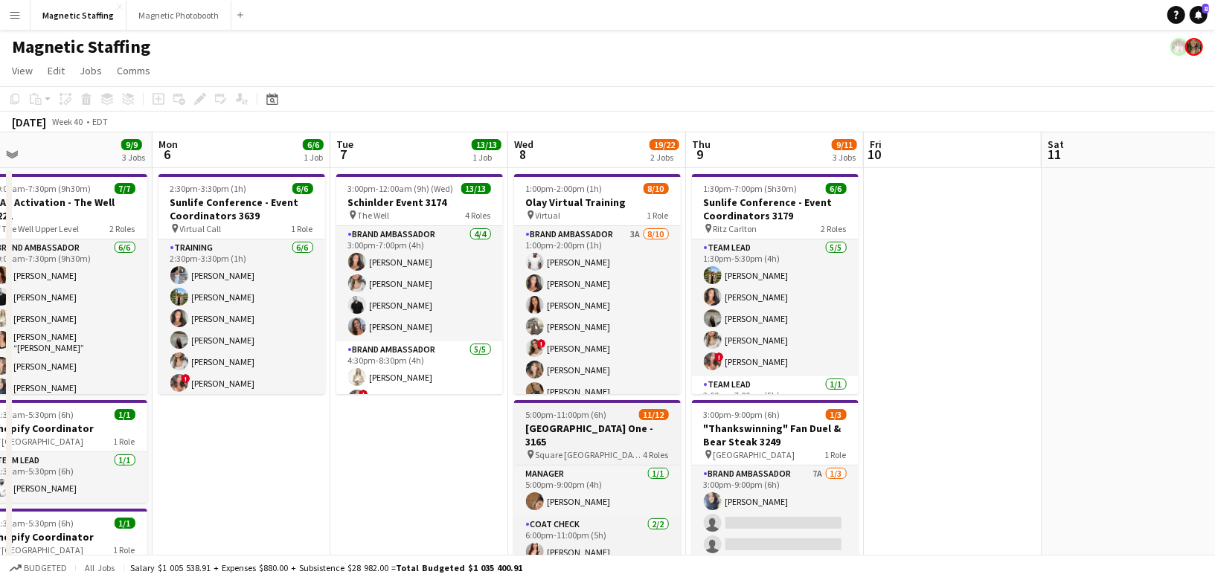
click at [572, 445] on h3 "[GEOGRAPHIC_DATA] One - 3165" at bounding box center [597, 435] width 167 height 27
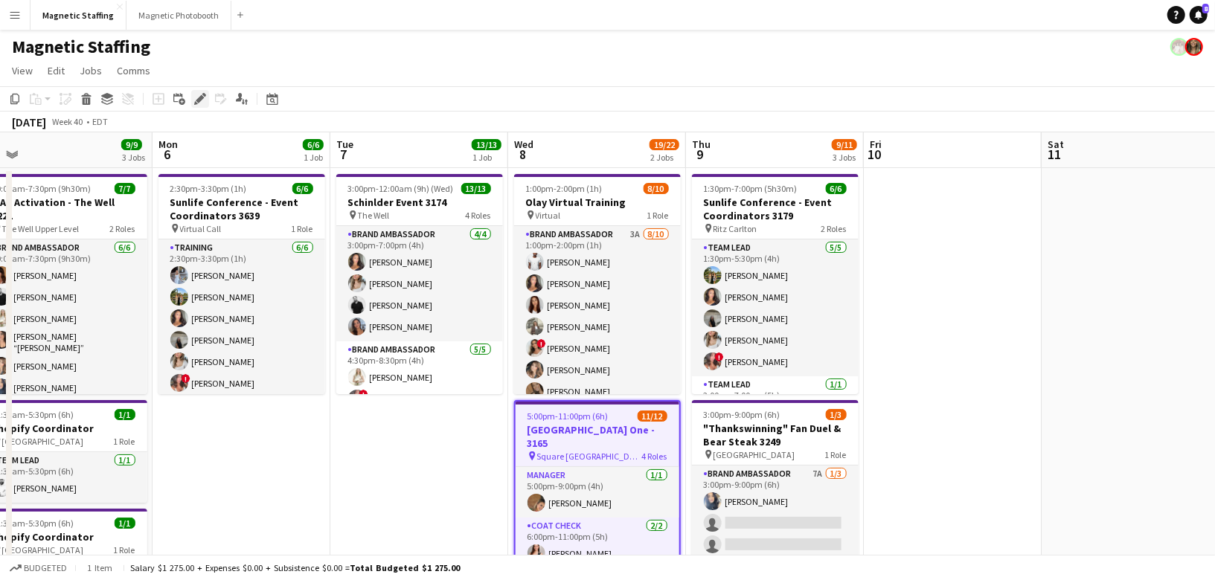
click at [197, 105] on div "Edit" at bounding box center [200, 99] width 18 height 18
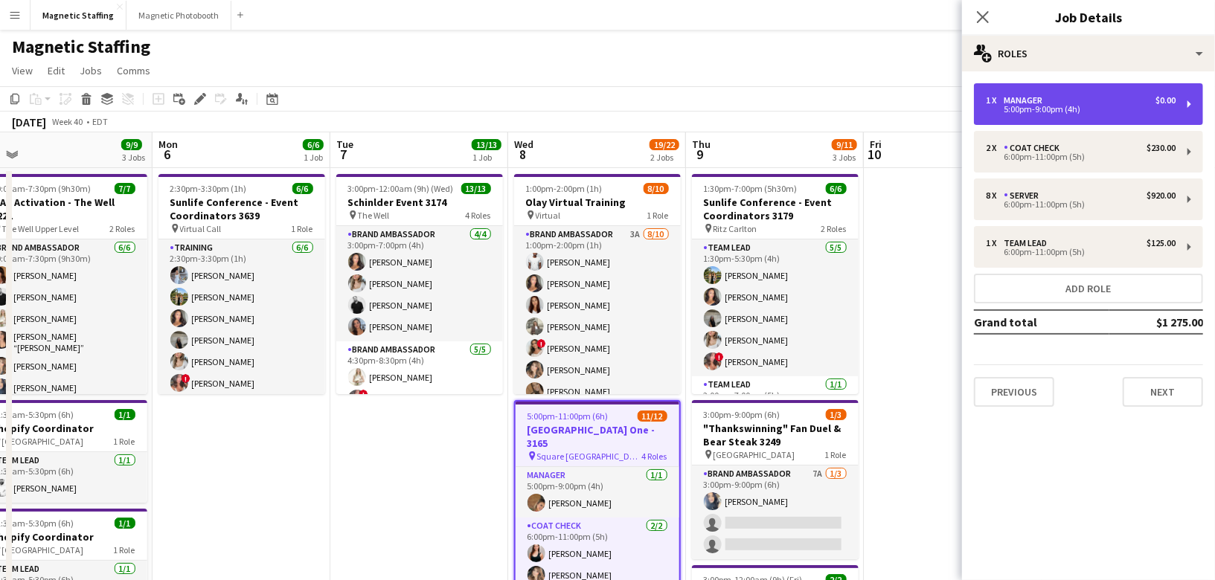
click at [1151, 108] on div "5:00pm-9:00pm (4h)" at bounding box center [1081, 109] width 190 height 7
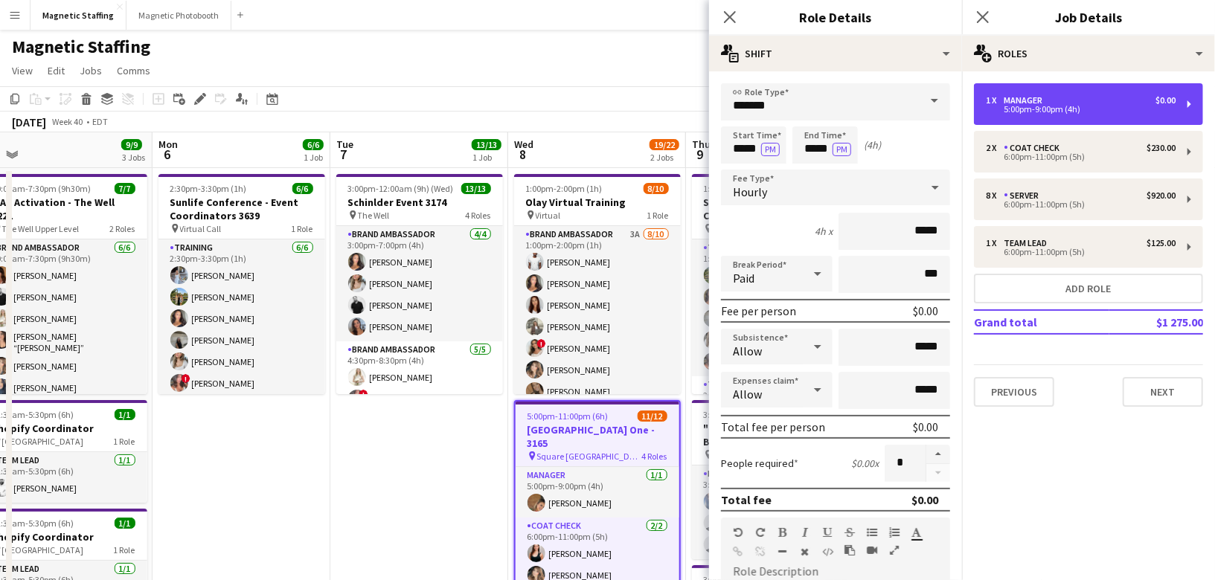
scroll to position [348, 0]
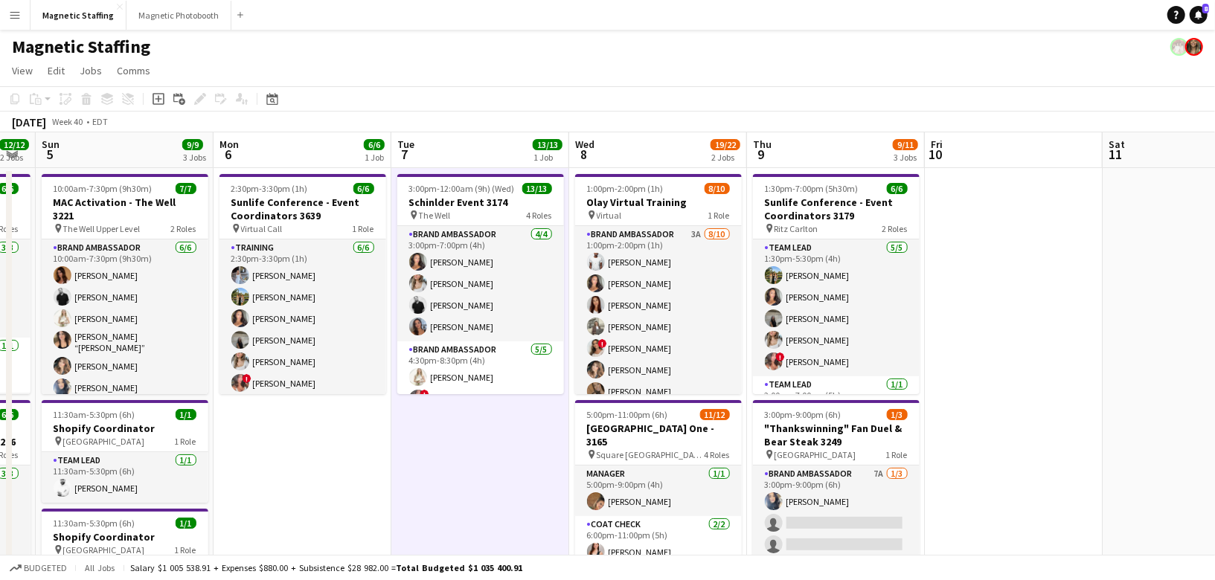
scroll to position [47, 0]
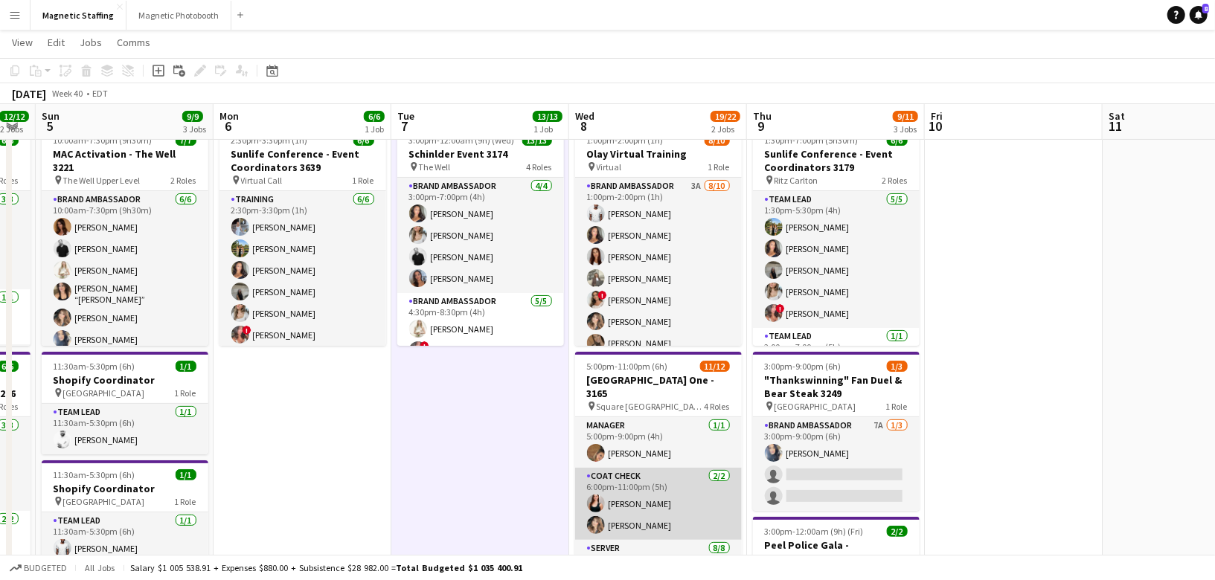
click at [632, 502] on app-card-role "Coat Check [DATE] 6:00pm-11:00pm (5h) [PERSON_NAME] [PERSON_NAME]" at bounding box center [658, 504] width 167 height 72
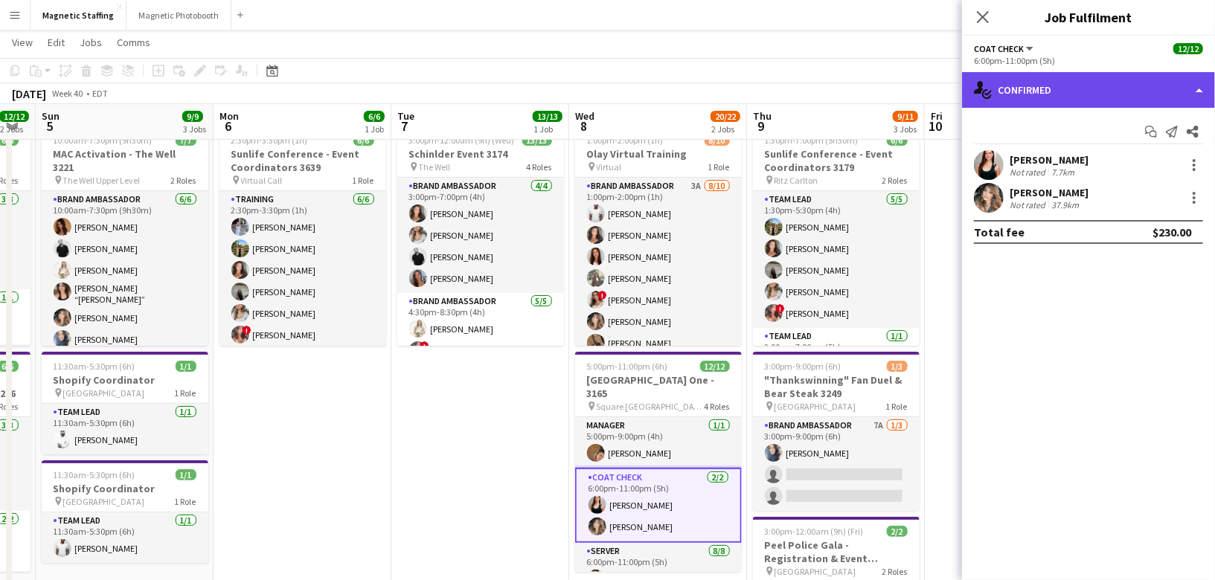
click at [1028, 95] on div "single-neutral-actions-check-2 Confirmed" at bounding box center [1088, 90] width 253 height 36
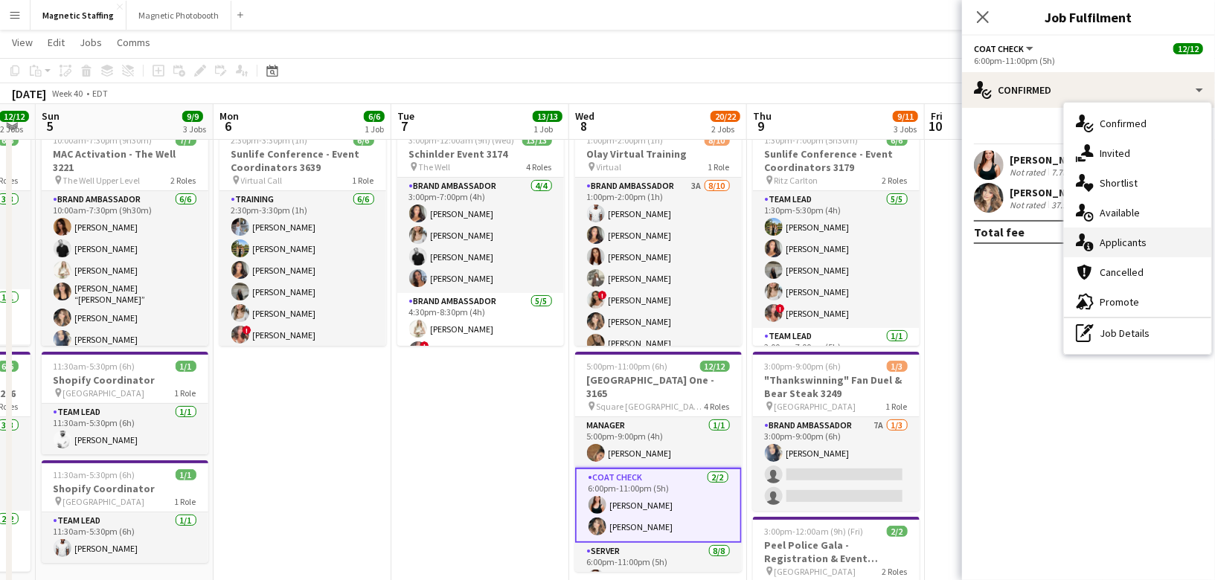
click at [1086, 243] on icon "single-neutral-actions-information" at bounding box center [1085, 243] width 18 height 18
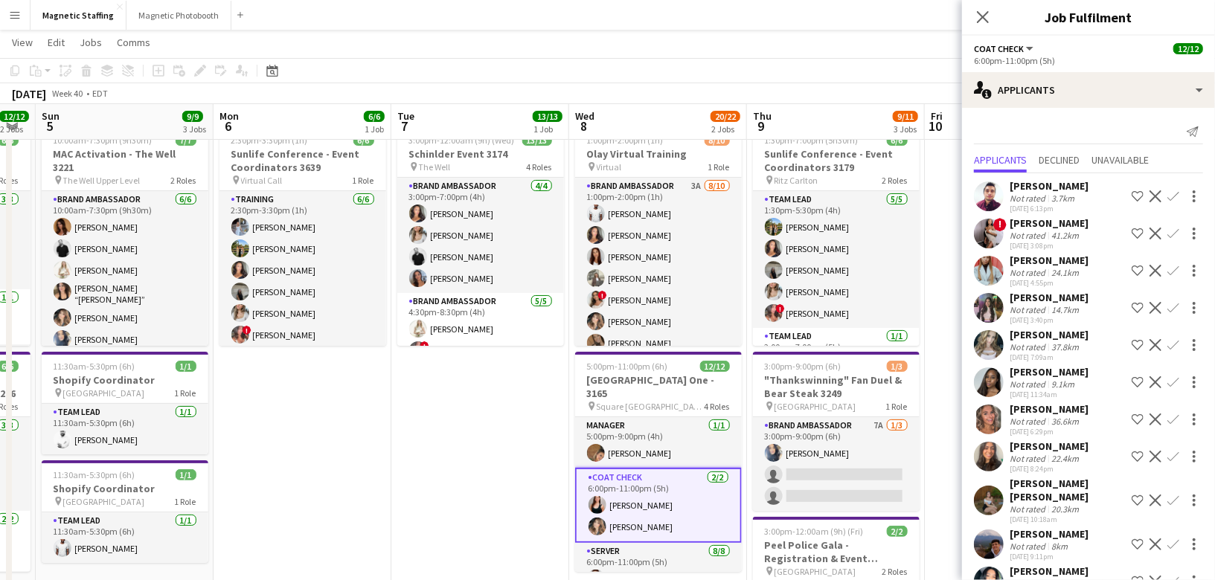
scroll to position [94, 0]
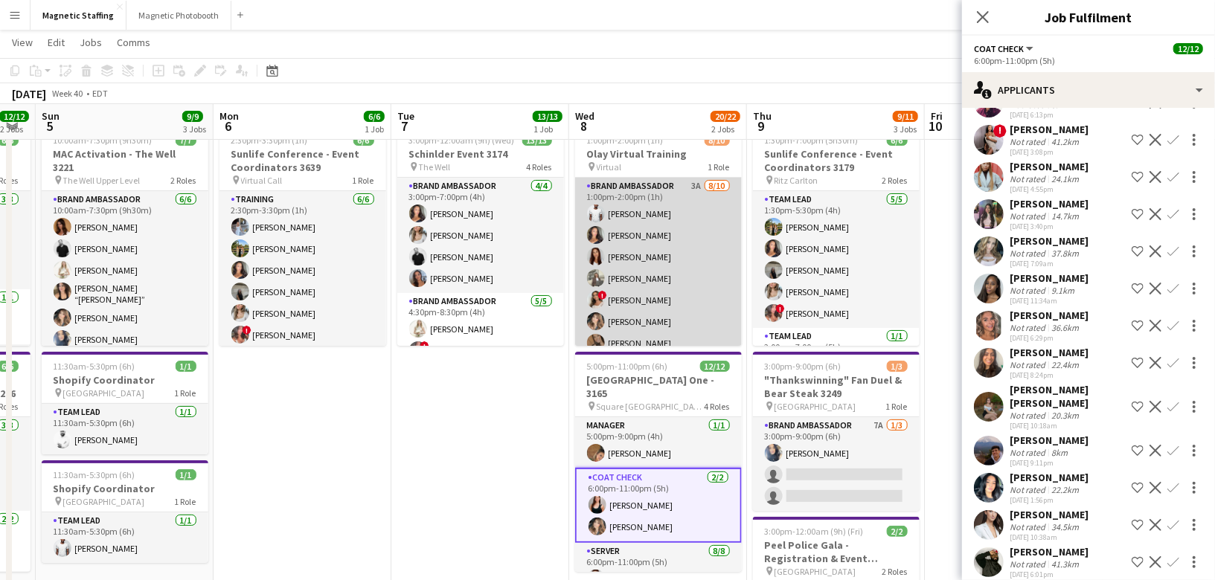
click at [661, 282] on app-card-role "Brand Ambassador 3A [DATE] 1:00pm-2:00pm (1h) [PERSON_NAME] [PERSON_NAME] [PERS…" at bounding box center [658, 300] width 167 height 245
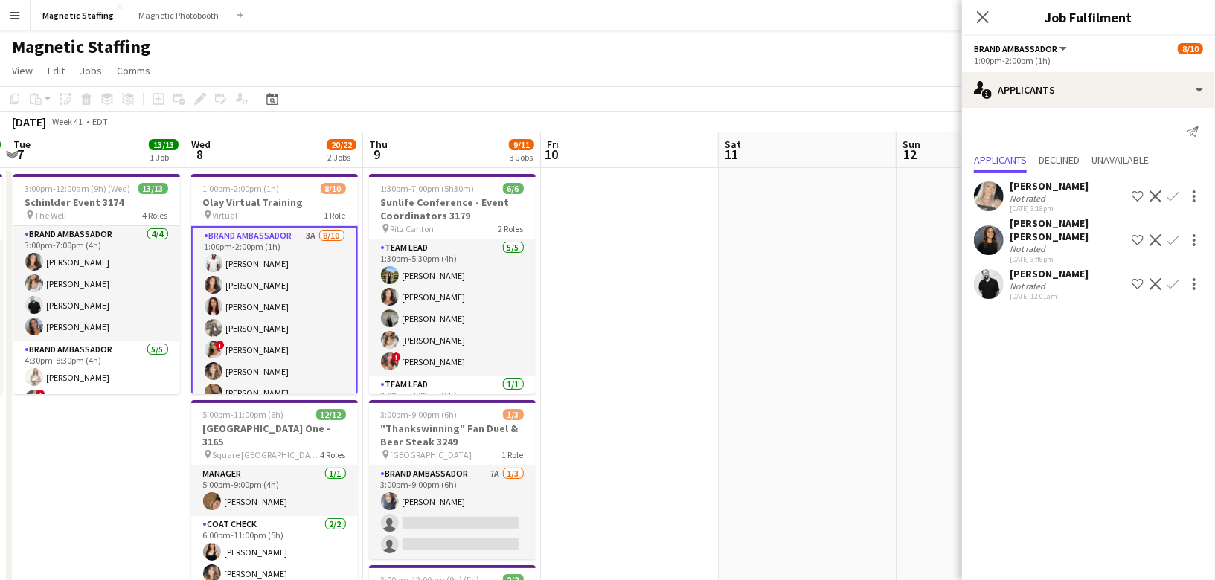
scroll to position [0, 0]
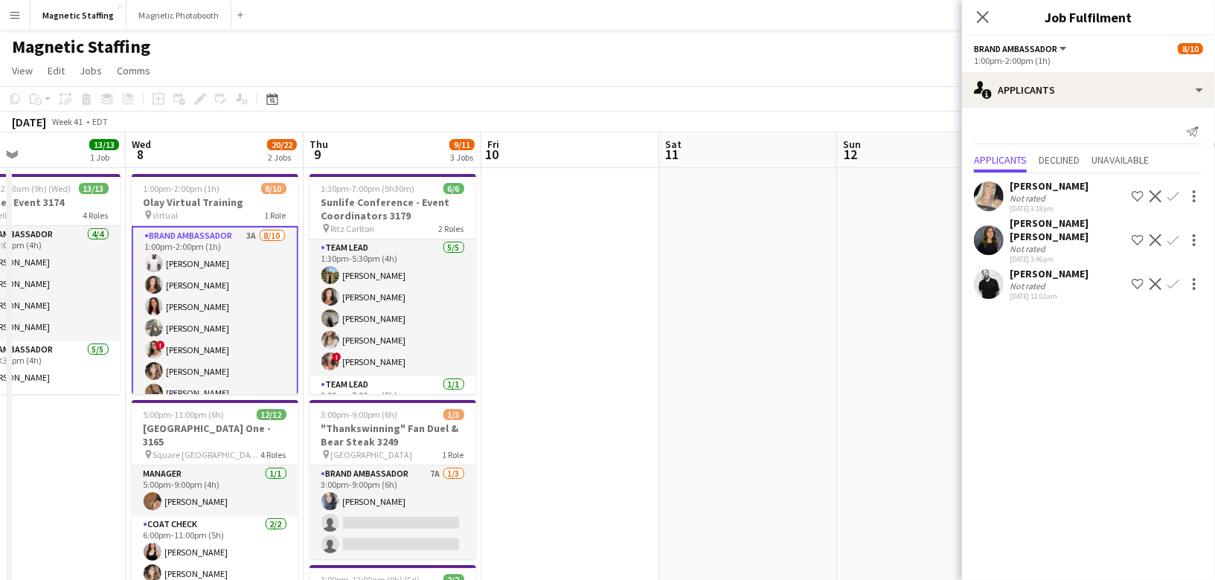
click at [1168, 199] on app-icon "Confirm" at bounding box center [1174, 197] width 12 height 12
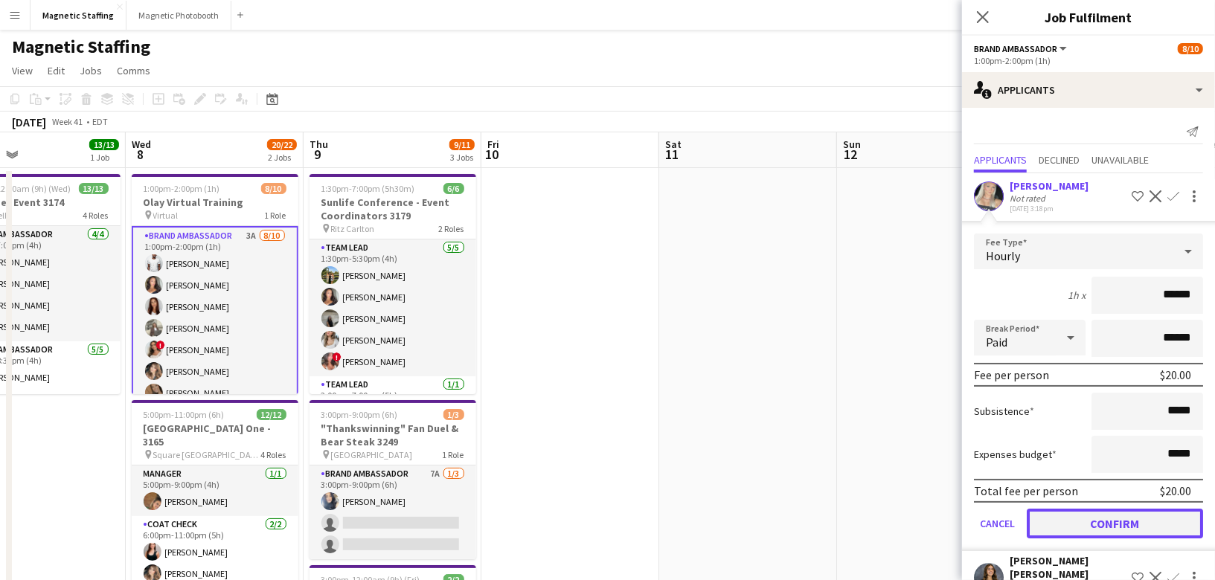
click at [1067, 520] on button "Confirm" at bounding box center [1115, 524] width 176 height 30
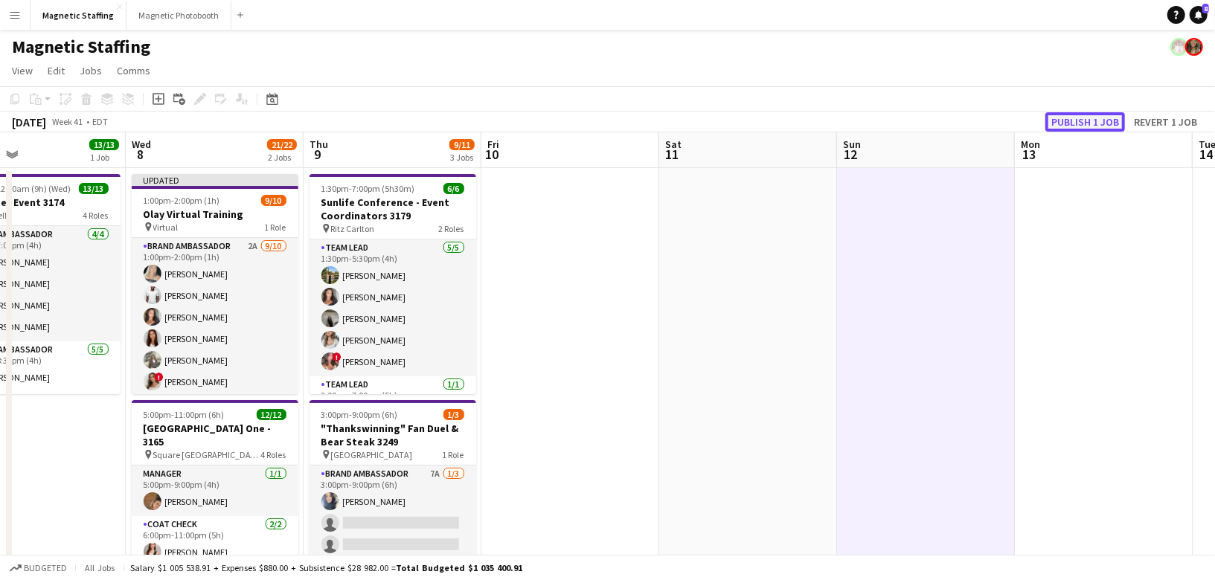
click at [1103, 115] on button "Publish 1 job" at bounding box center [1086, 121] width 80 height 19
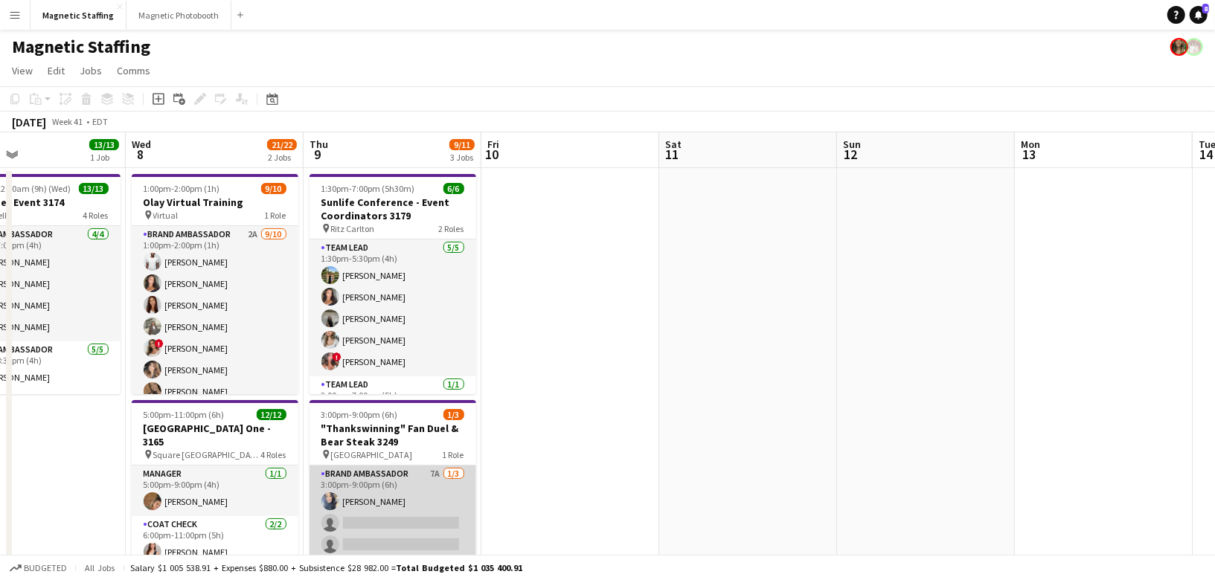
click at [408, 496] on app-card-role "Brand Ambassador 7A [DATE] 3:00pm-9:00pm (6h) [PERSON_NAME] single-neutral-acti…" at bounding box center [393, 513] width 167 height 94
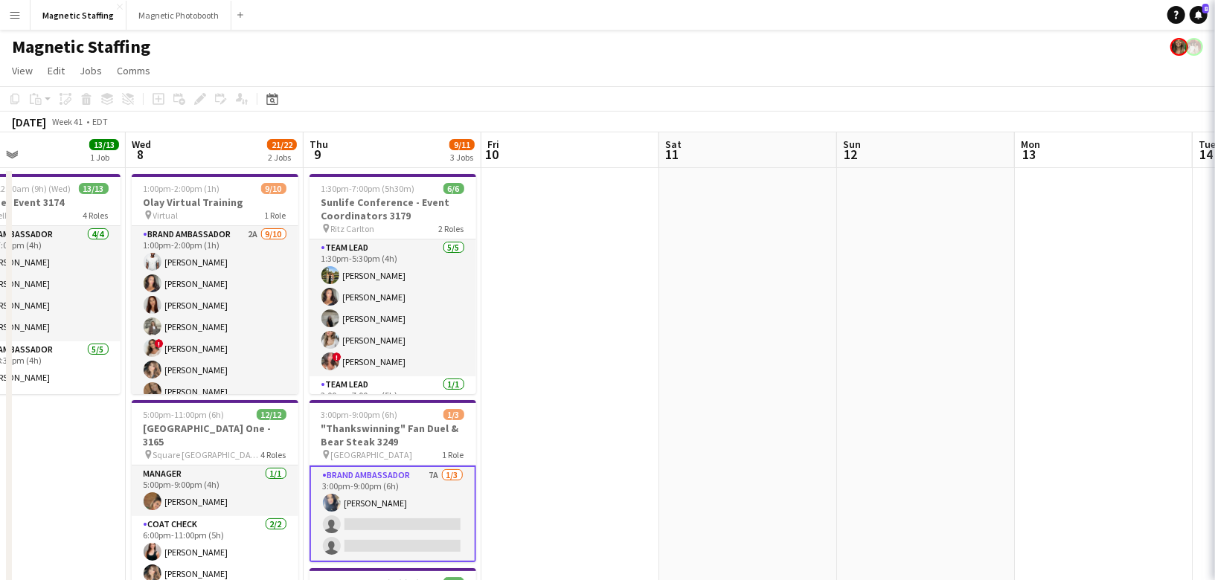
scroll to position [0, 407]
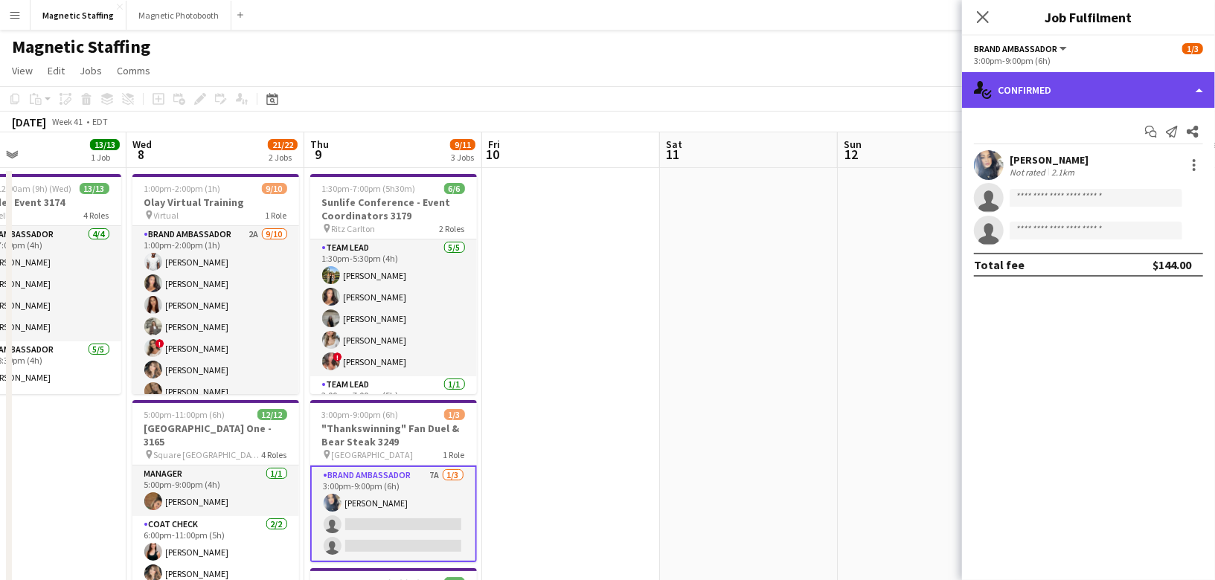
click at [1133, 89] on div "single-neutral-actions-check-2 Confirmed" at bounding box center [1088, 90] width 253 height 36
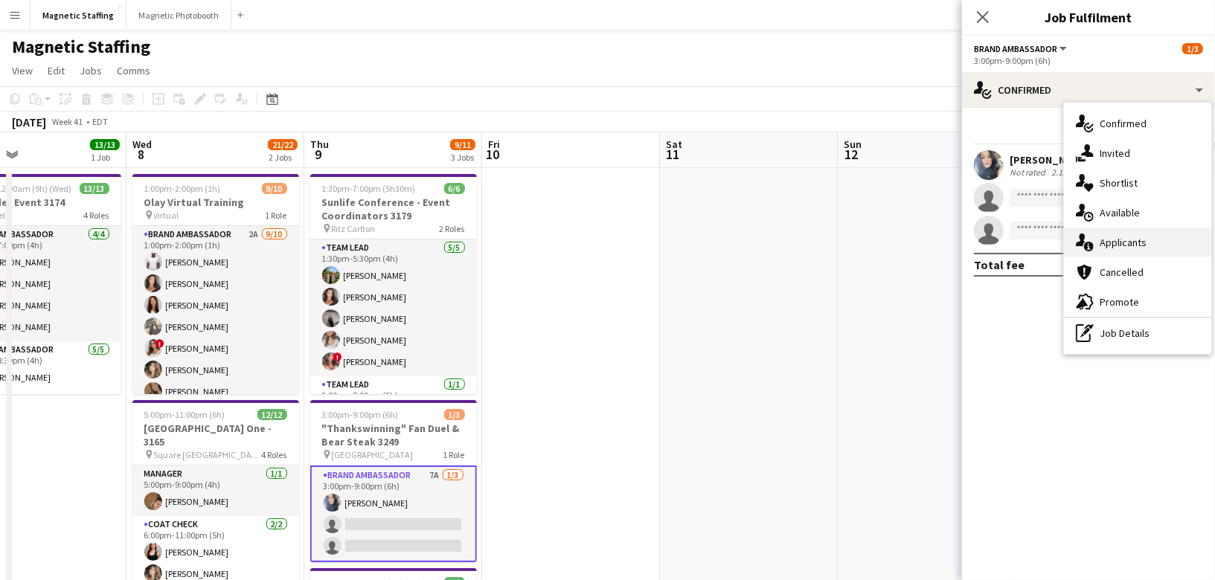
click at [1114, 250] on div "single-neutral-actions-information Applicants" at bounding box center [1137, 243] width 147 height 30
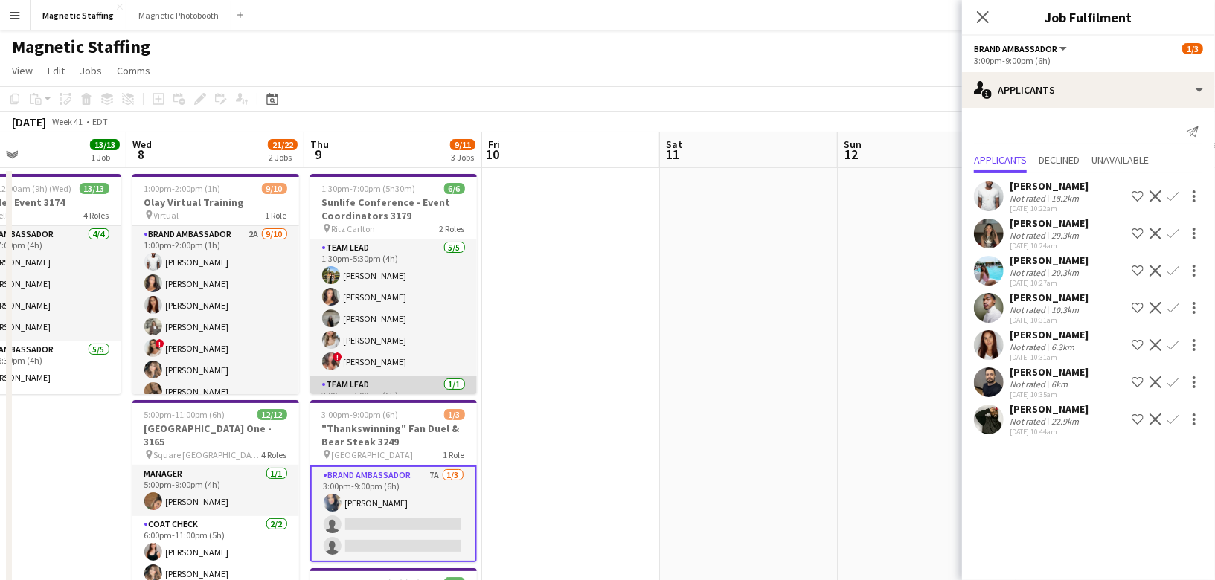
scroll to position [32, 0]
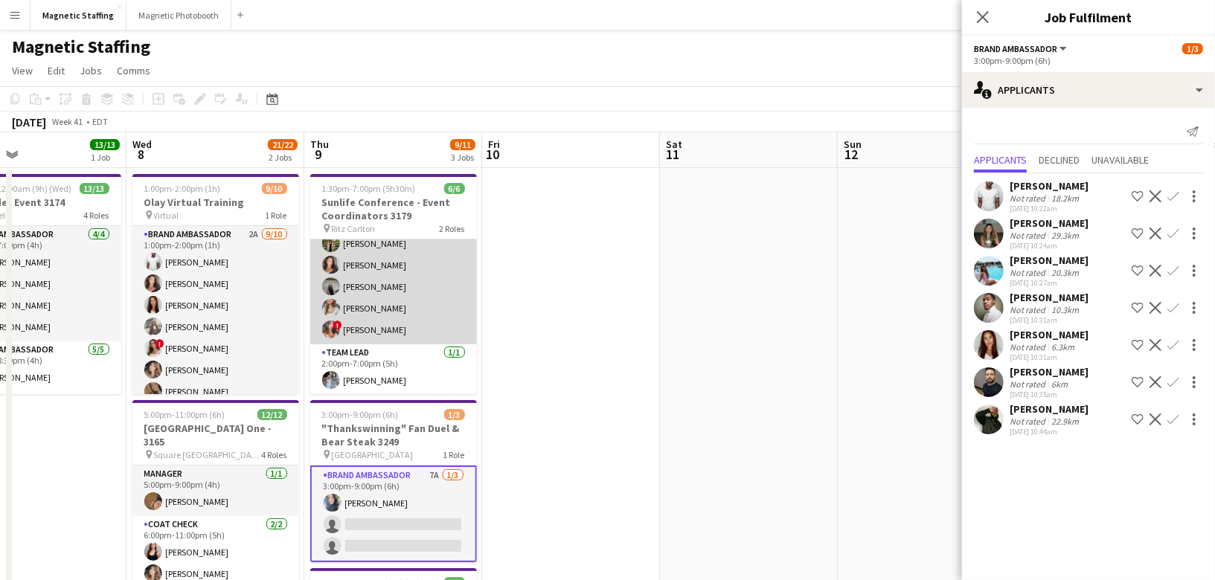
click at [429, 328] on app-card-role "Team Lead [DATE] 1:30pm-5:30pm (4h) [PERSON_NAME] [PERSON_NAME] [PERSON_NAME] […" at bounding box center [393, 276] width 167 height 137
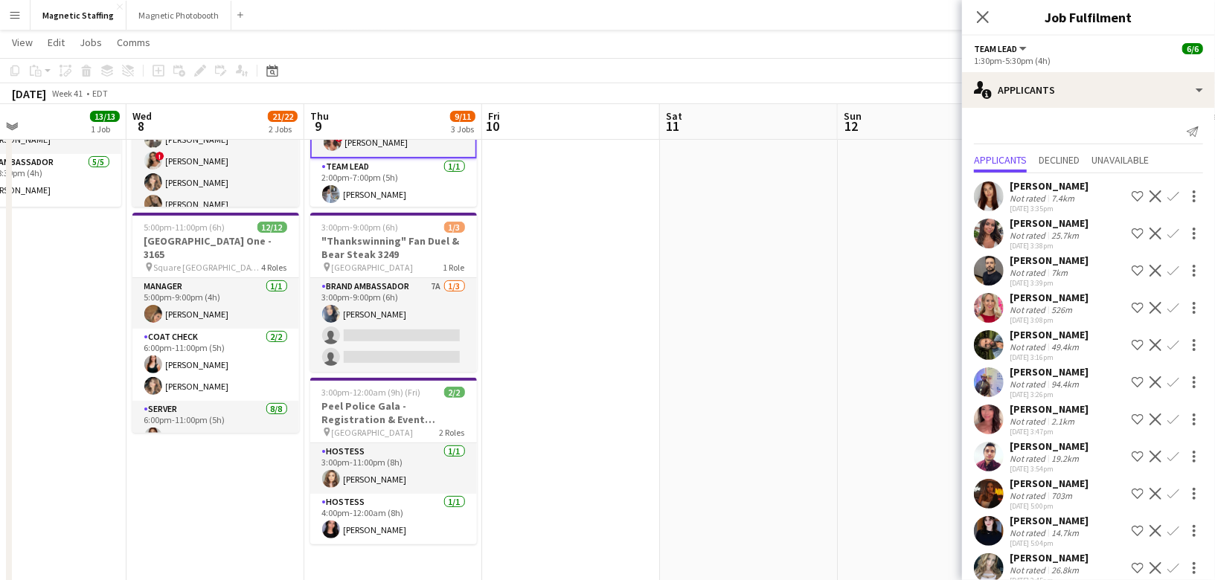
scroll to position [285, 0]
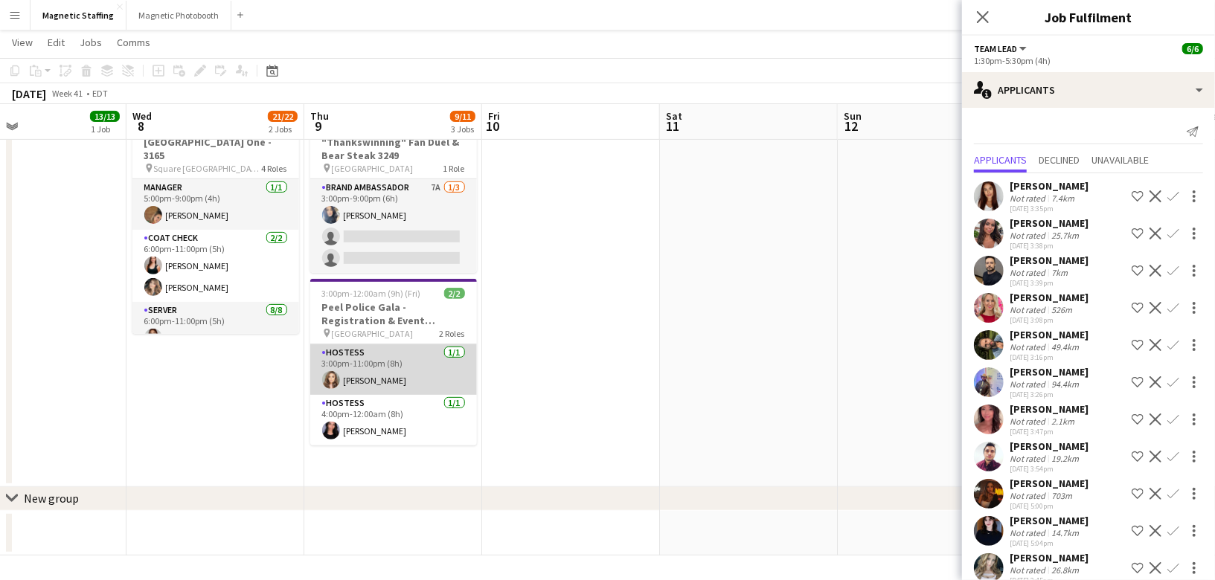
click at [432, 356] on app-card-role "Hostess [DATE] 3:00pm-11:00pm (8h) [PERSON_NAME]" at bounding box center [393, 370] width 167 height 51
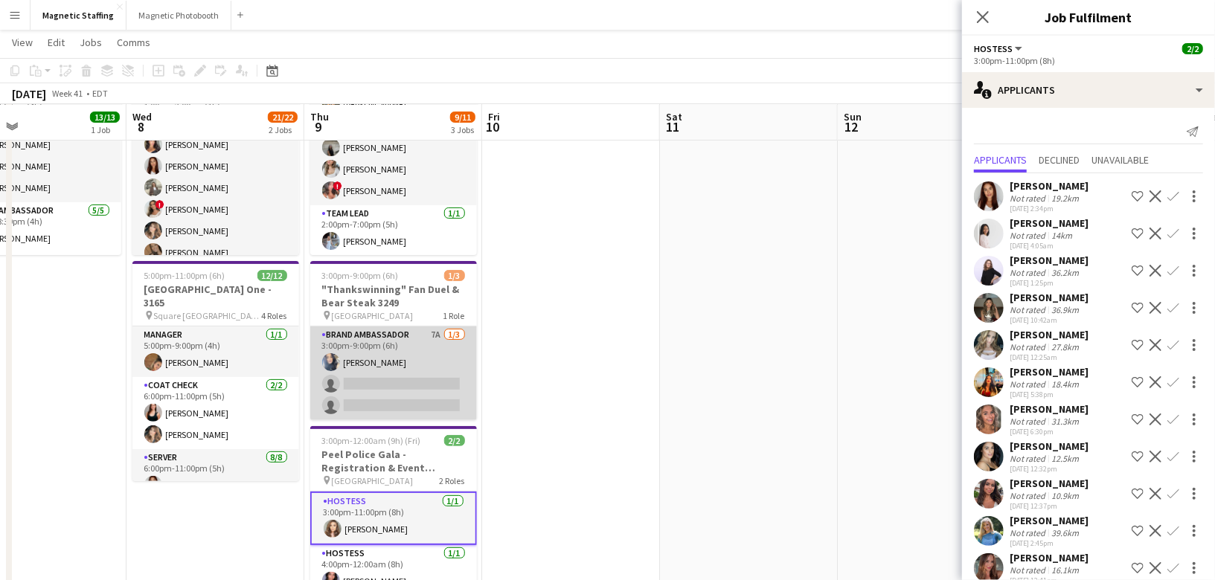
scroll to position [0, 406]
click at [423, 359] on app-card-role "Brand Ambassador 7A [DATE] 3:00pm-9:00pm (6h) [PERSON_NAME] single-neutral-acti…" at bounding box center [394, 374] width 167 height 94
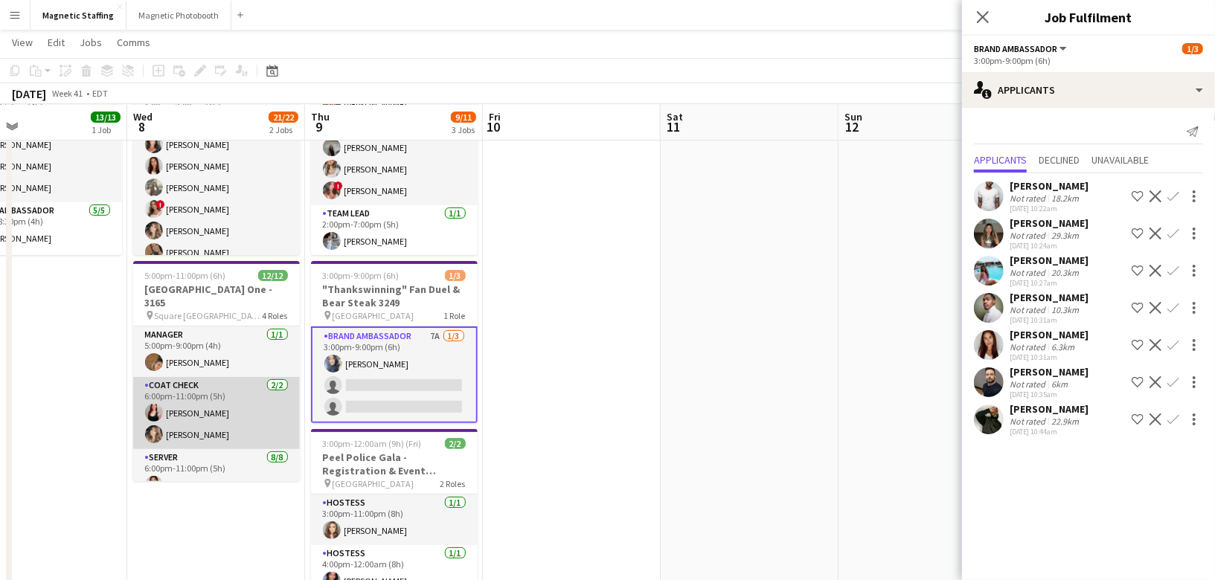
click at [237, 400] on app-card-role "Coat Check [DATE] 6:00pm-11:00pm (5h) [PERSON_NAME] [PERSON_NAME]" at bounding box center [216, 413] width 167 height 72
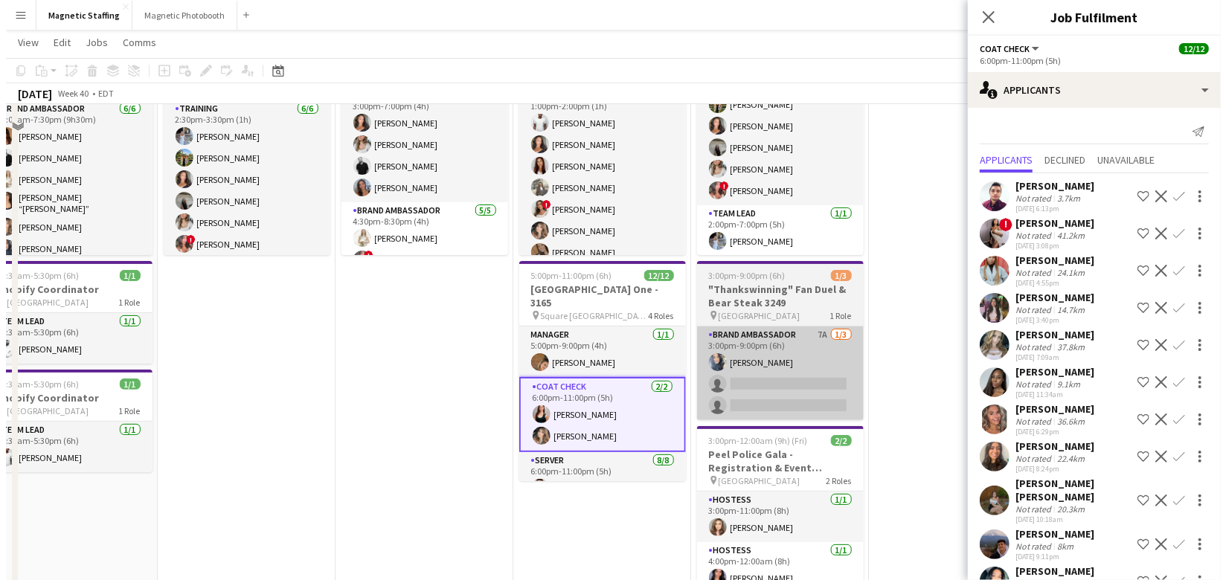
scroll to position [0, 0]
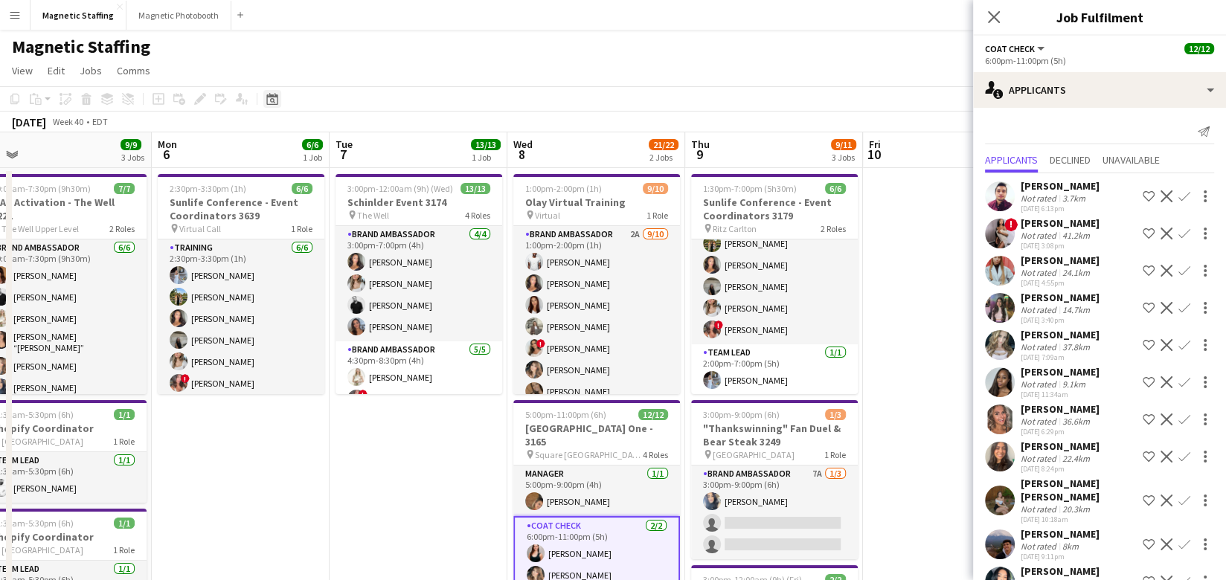
click at [272, 96] on icon at bounding box center [271, 99] width 11 height 12
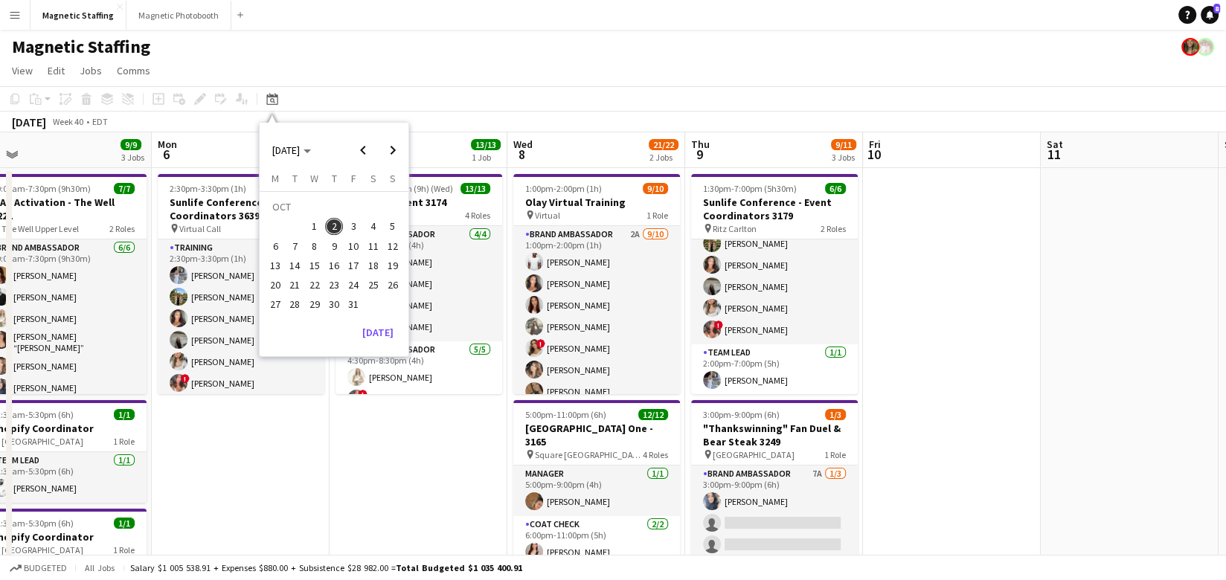
click at [369, 292] on span "25" at bounding box center [374, 285] width 18 height 18
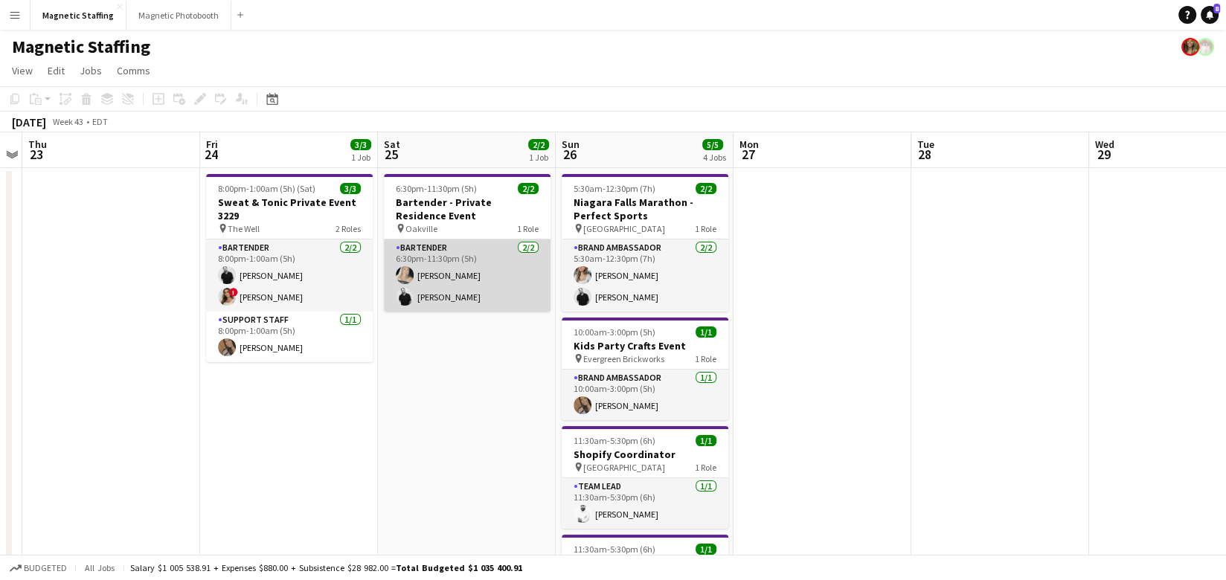
click at [438, 292] on app-card-role "Bartender [DATE] 6:30pm-11:30pm (5h) [PERSON_NAME] [PERSON_NAME]" at bounding box center [467, 276] width 167 height 72
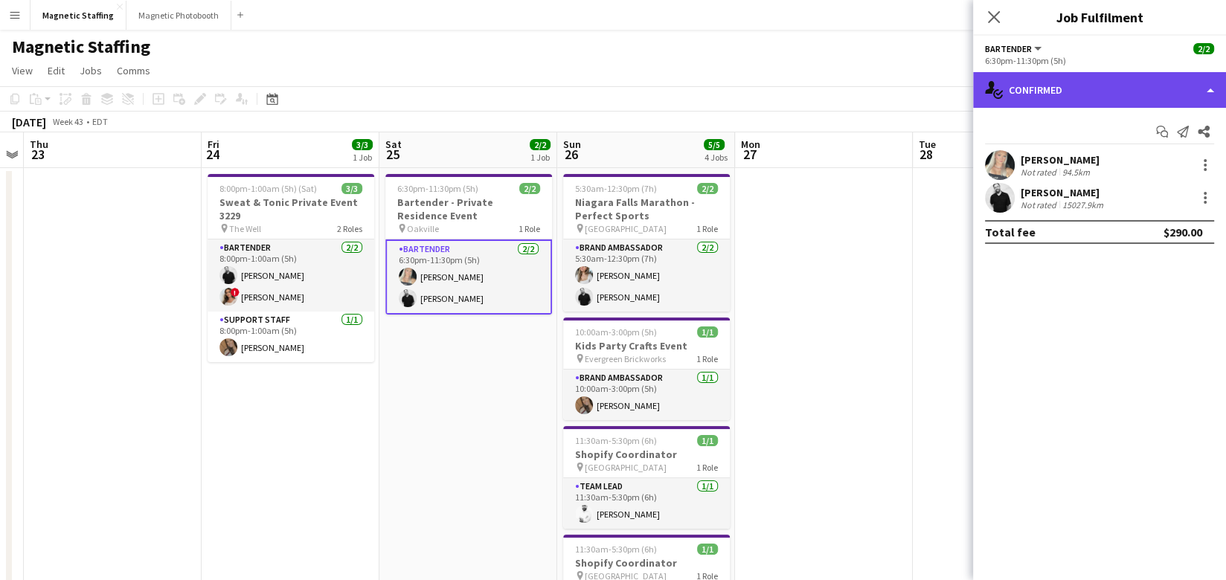
click at [1066, 98] on div "single-neutral-actions-check-2 Confirmed" at bounding box center [1099, 90] width 253 height 36
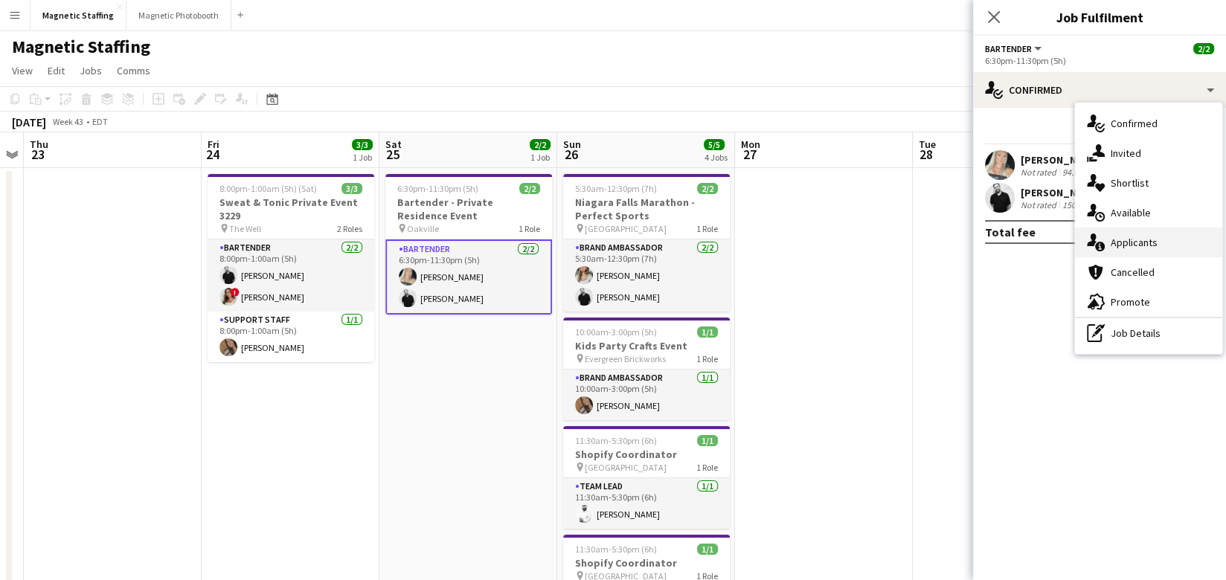
click at [1106, 252] on div "single-neutral-actions-information Applicants" at bounding box center [1148, 243] width 147 height 30
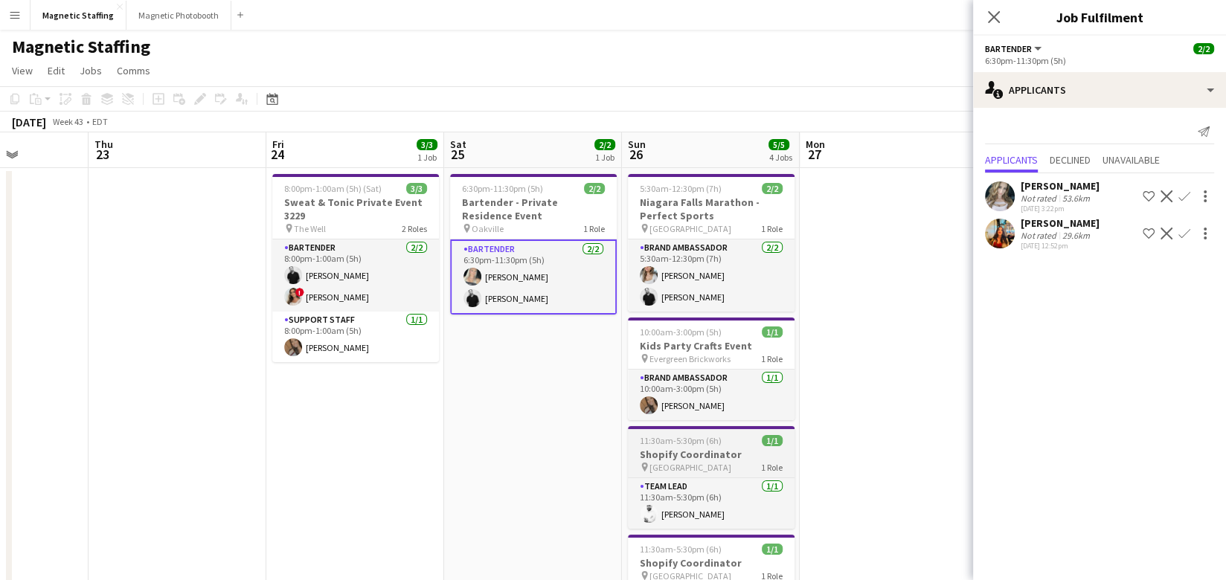
scroll to position [0, 456]
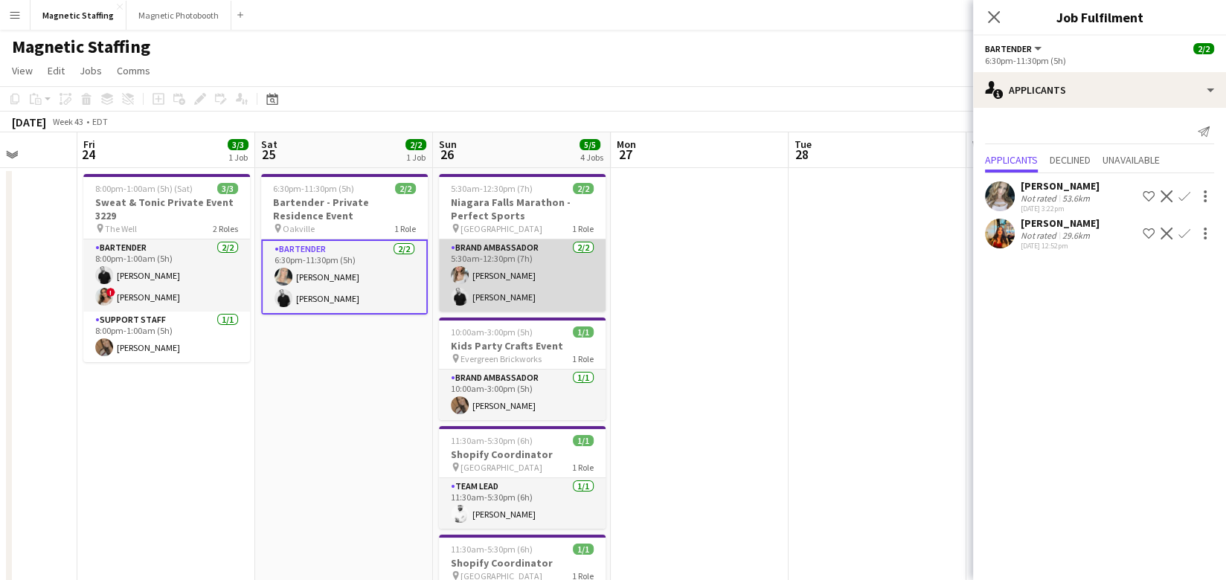
click at [554, 295] on app-card-role "Brand Ambassador [DATE] 5:30am-12:30pm (7h) [PERSON_NAME] [PERSON_NAME]" at bounding box center [522, 276] width 167 height 72
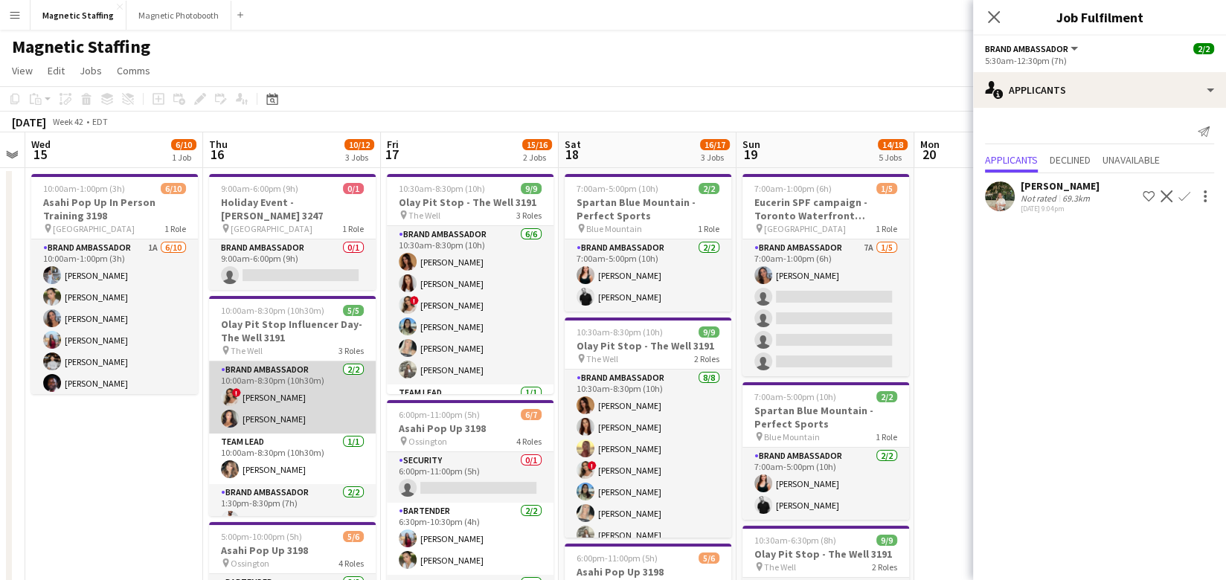
scroll to position [39, 0]
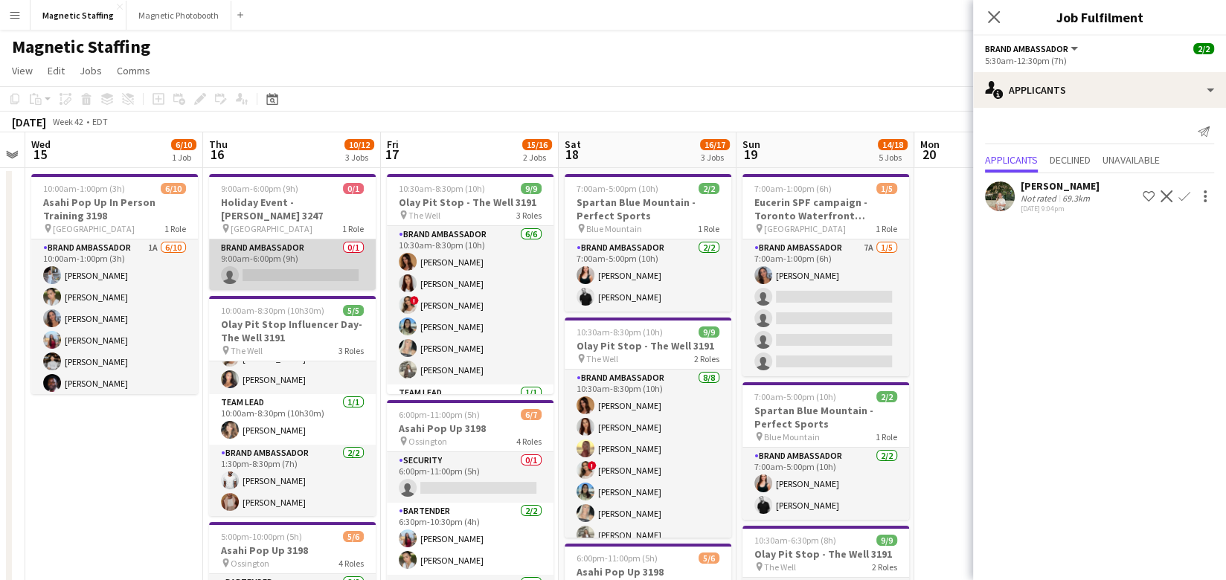
click at [332, 245] on app-card-role "Brand Ambassador 0/1 9:00am-6:00pm (9h) single-neutral-actions" at bounding box center [292, 265] width 167 height 51
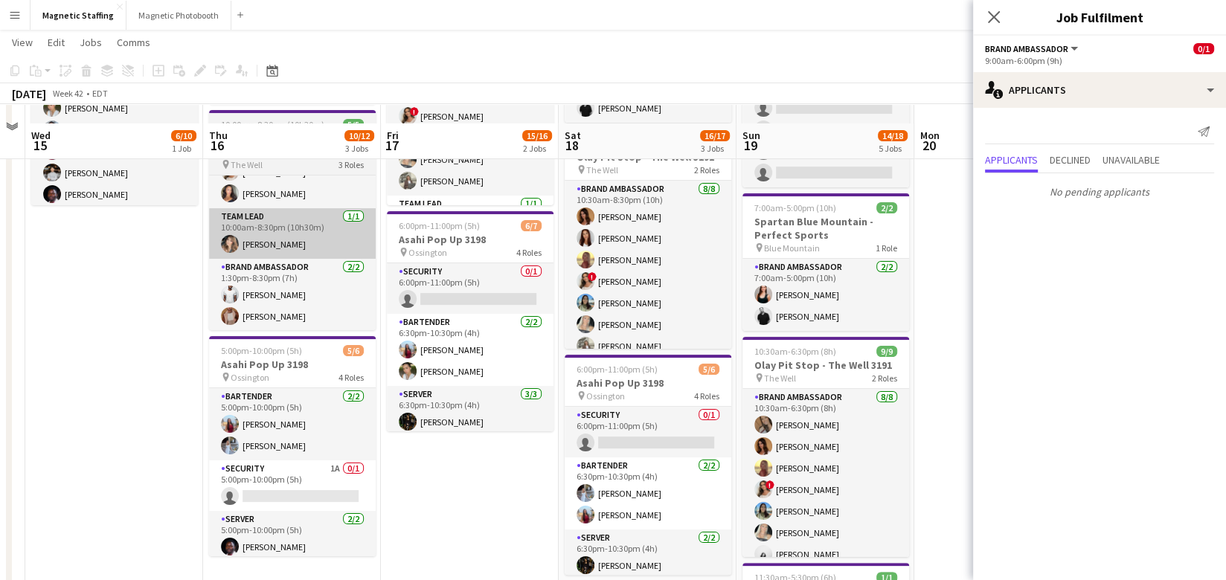
scroll to position [206, 0]
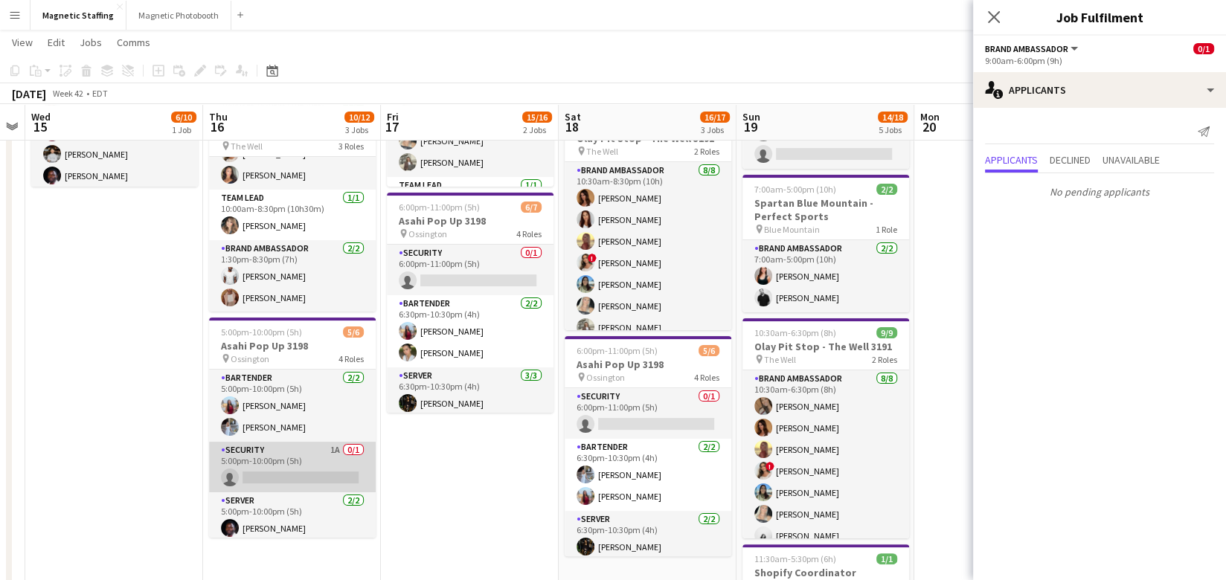
click at [296, 442] on app-card-role "Security 1A 0/1 5:00pm-10:00pm (5h) single-neutral-actions" at bounding box center [292, 467] width 167 height 51
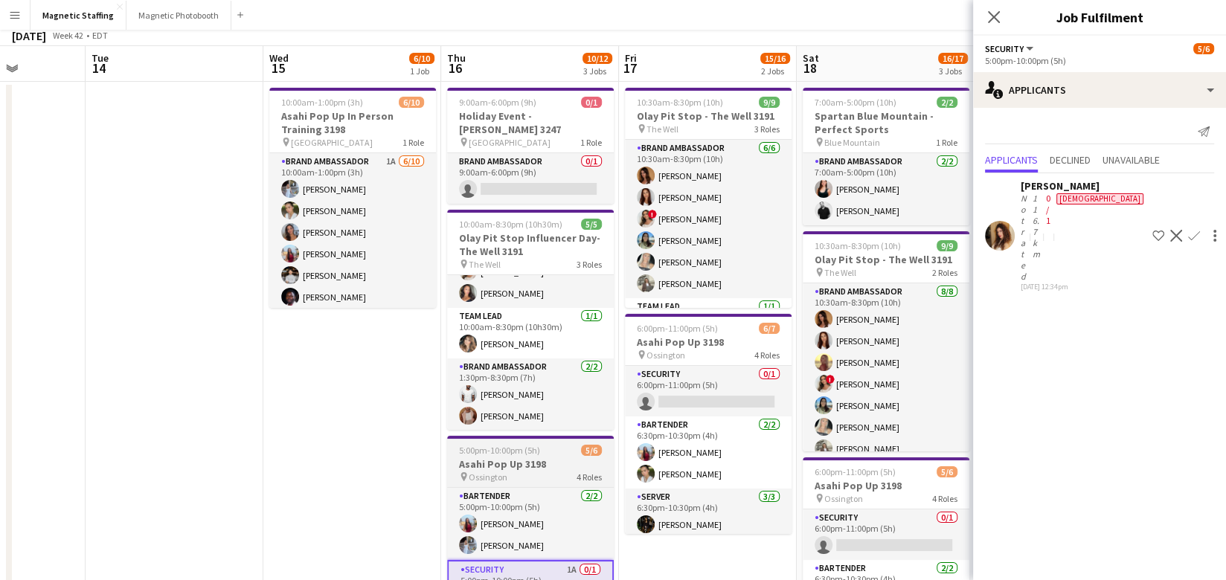
scroll to position [0, 0]
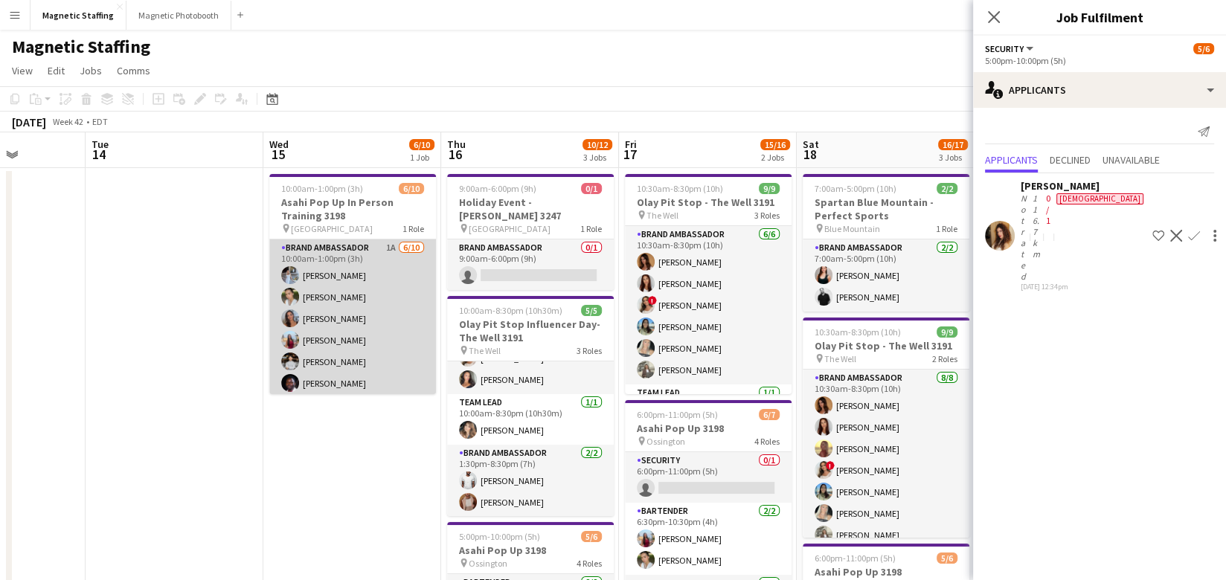
click at [335, 356] on app-card-role "Brand Ambassador 1A [DATE] 10:00am-1:00pm (3h) [PERSON_NAME] [PERSON_NAME] [PER…" at bounding box center [352, 362] width 167 height 245
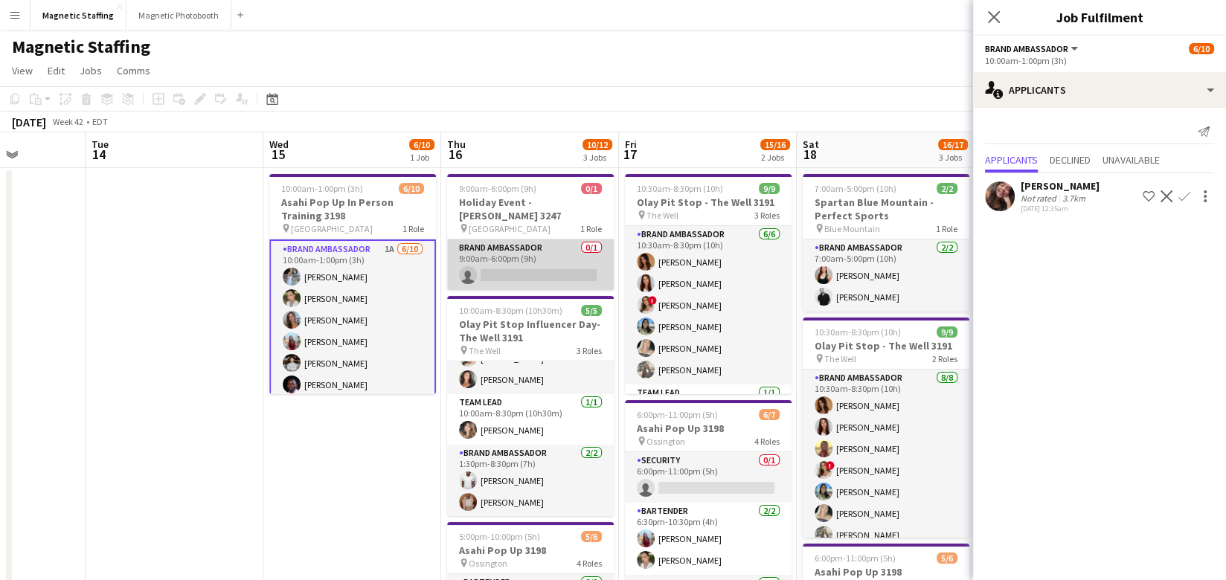
click at [560, 241] on app-card-role "Brand Ambassador 0/1 9:00am-6:00pm (9h) single-neutral-actions" at bounding box center [530, 265] width 167 height 51
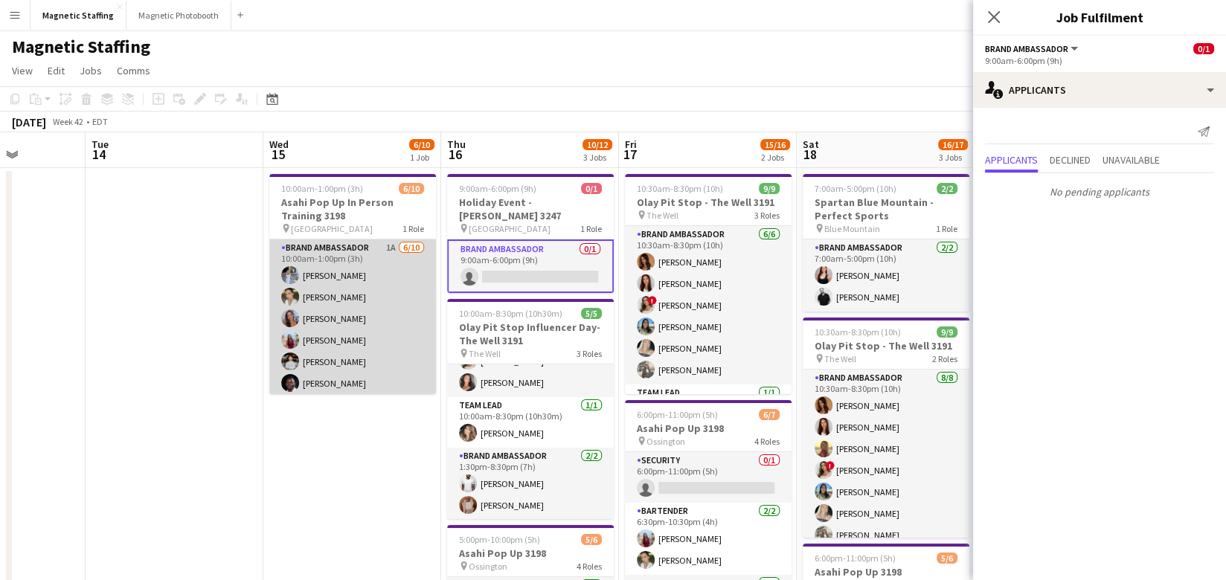
scroll to position [0, 447]
click at [369, 287] on app-card-role "Brand Ambassador 1A [DATE] 10:00am-1:00pm (3h) [PERSON_NAME] [PERSON_NAME] [PER…" at bounding box center [353, 362] width 167 height 245
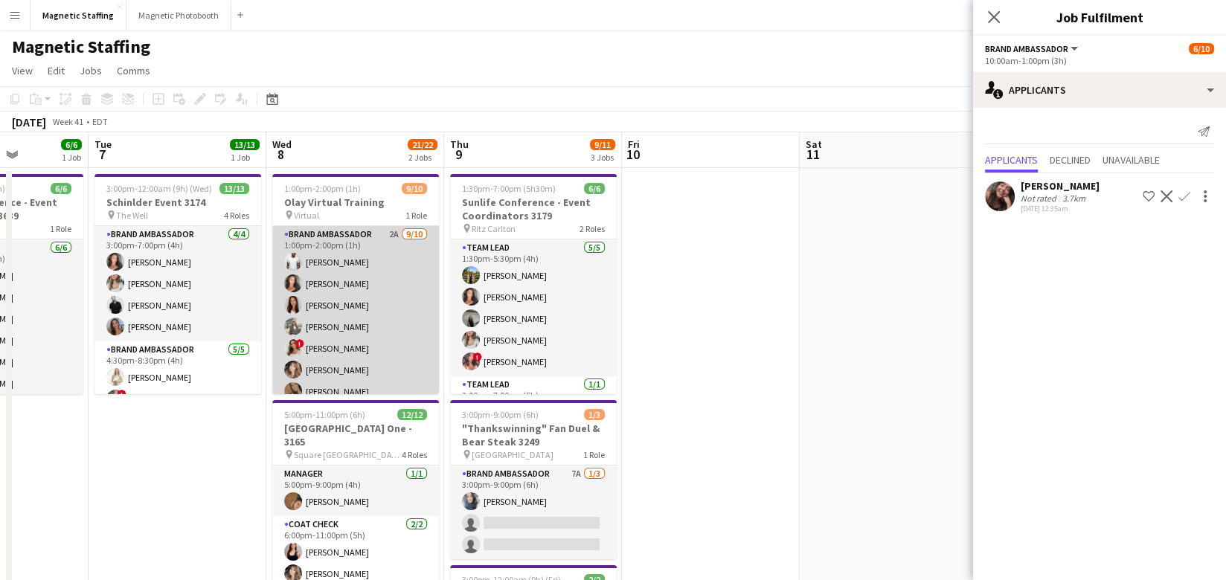
scroll to position [33, 0]
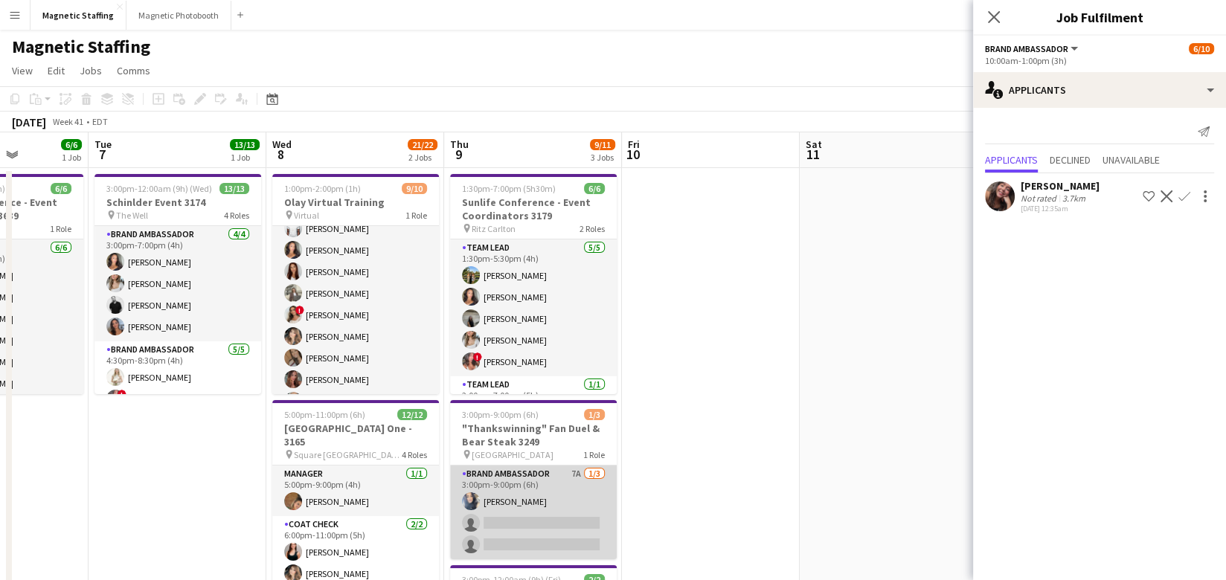
click at [521, 501] on app-card-role "Brand Ambassador 7A [DATE] 3:00pm-9:00pm (6h) [PERSON_NAME] single-neutral-acti…" at bounding box center [533, 513] width 167 height 94
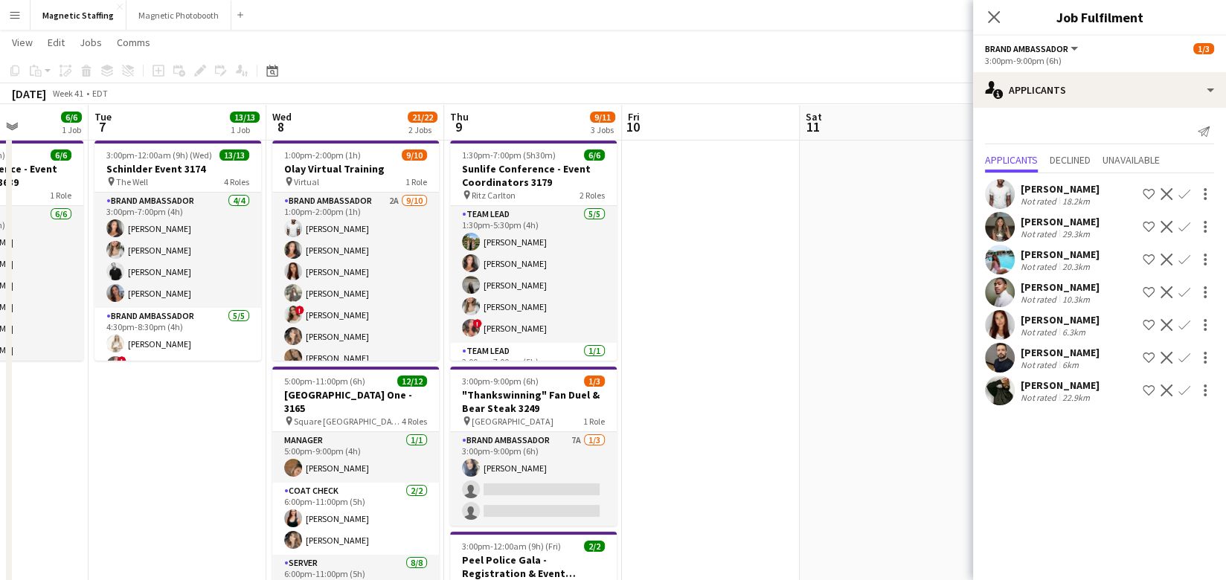
scroll to position [0, 0]
